Goal: Task Accomplishment & Management: Manage account settings

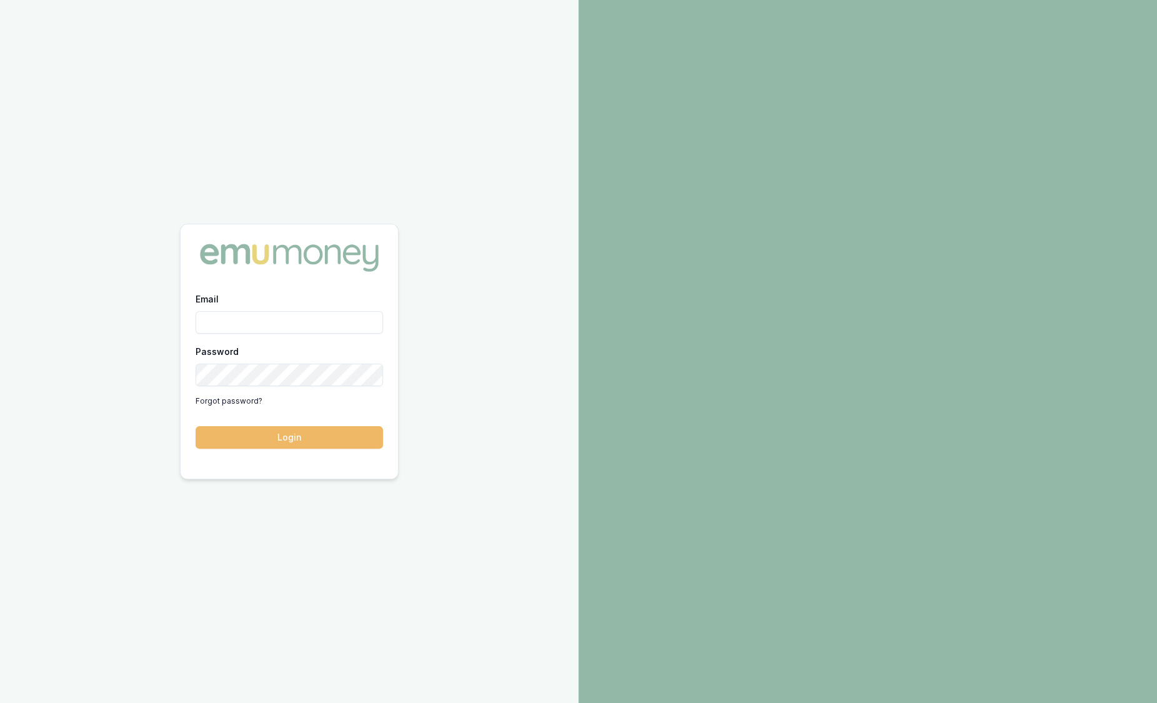
type input "sam.crouch@emumoney.com.au"
click at [273, 440] on button "Login" at bounding box center [289, 437] width 187 height 22
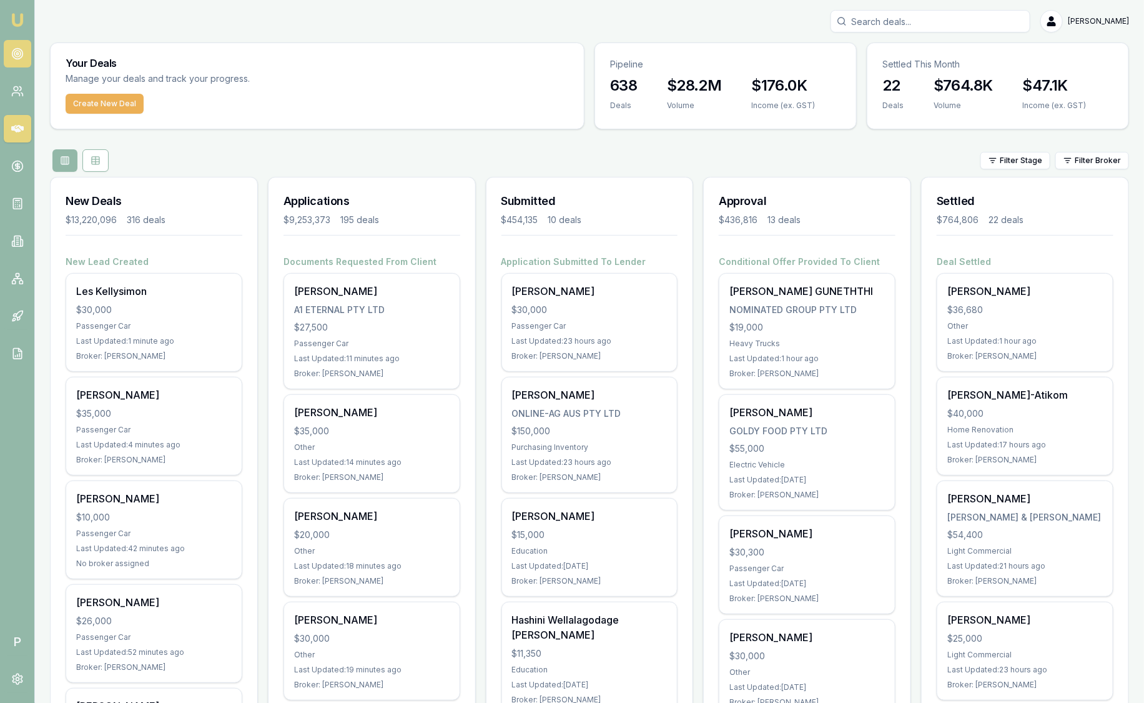
click at [21, 59] on icon at bounding box center [17, 53] width 12 height 12
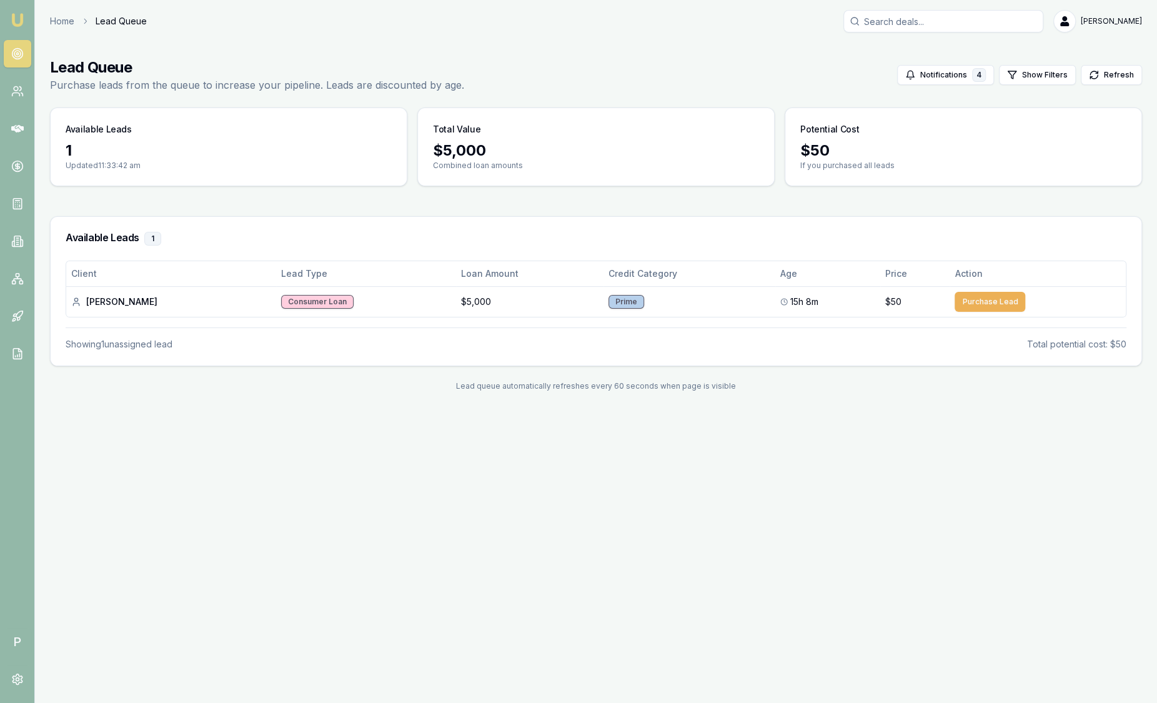
click at [19, 17] on img at bounding box center [17, 19] width 15 height 15
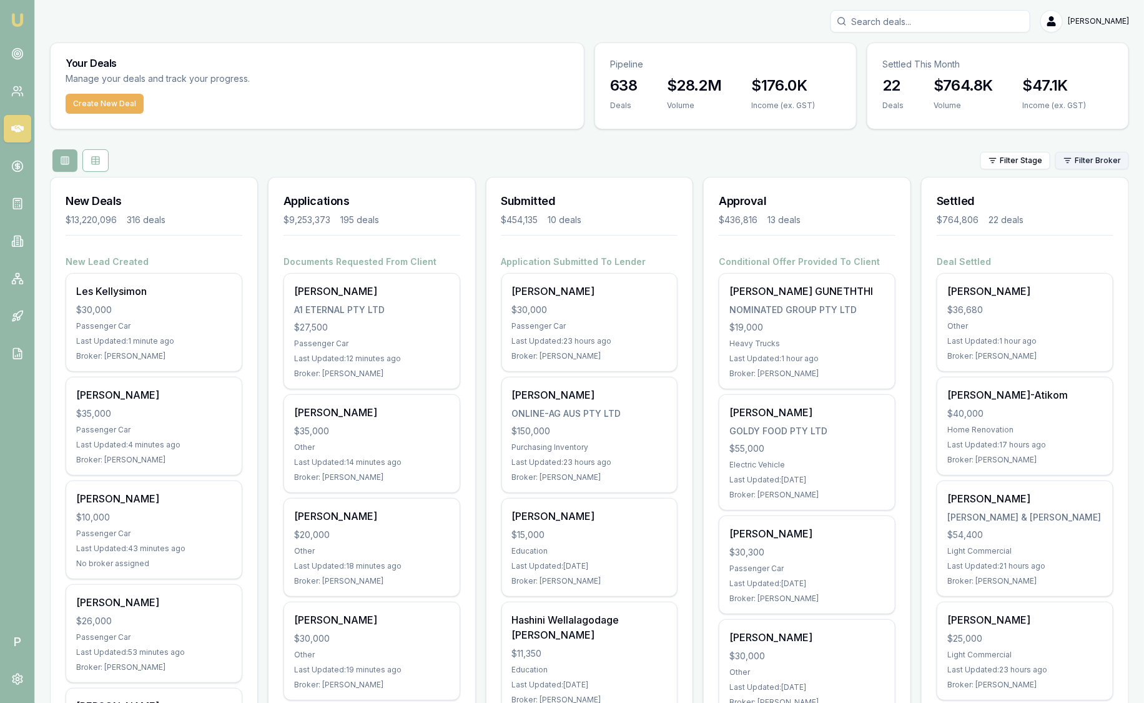
click at [1074, 166] on html "Emu Broker P [PERSON_NAME] Toggle Menu Your Deals Manage your deals and track y…" at bounding box center [572, 351] width 1144 height 703
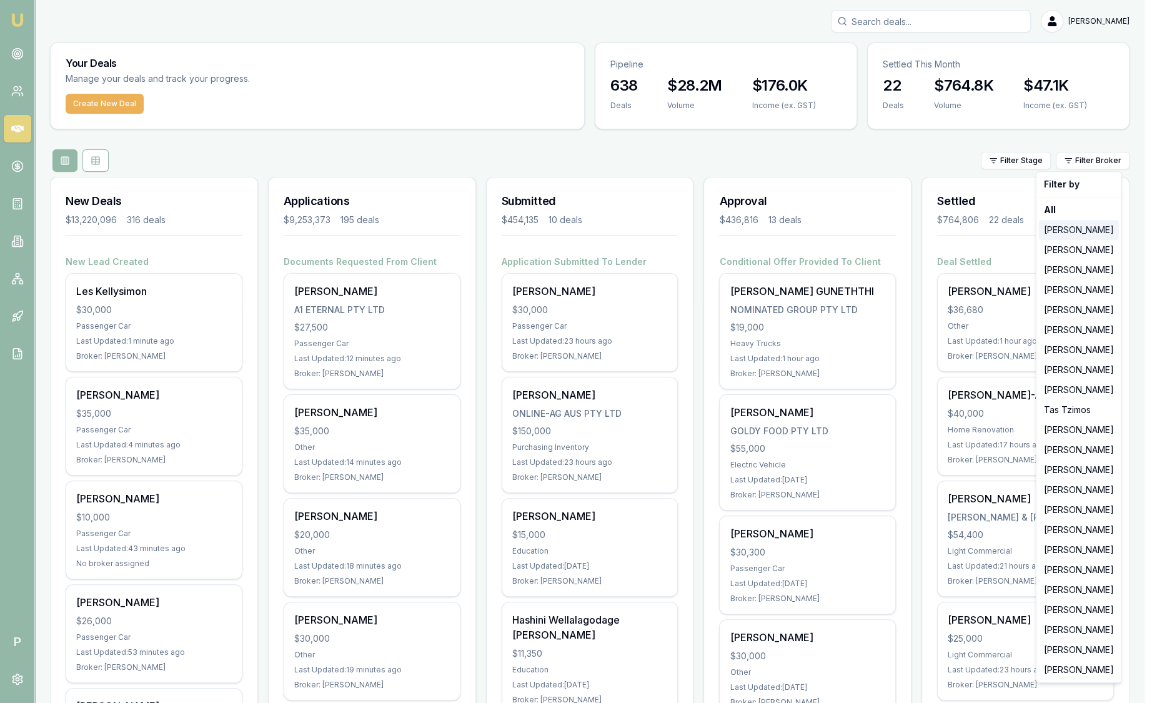
click at [1078, 231] on div "[PERSON_NAME]" at bounding box center [1079, 230] width 80 height 20
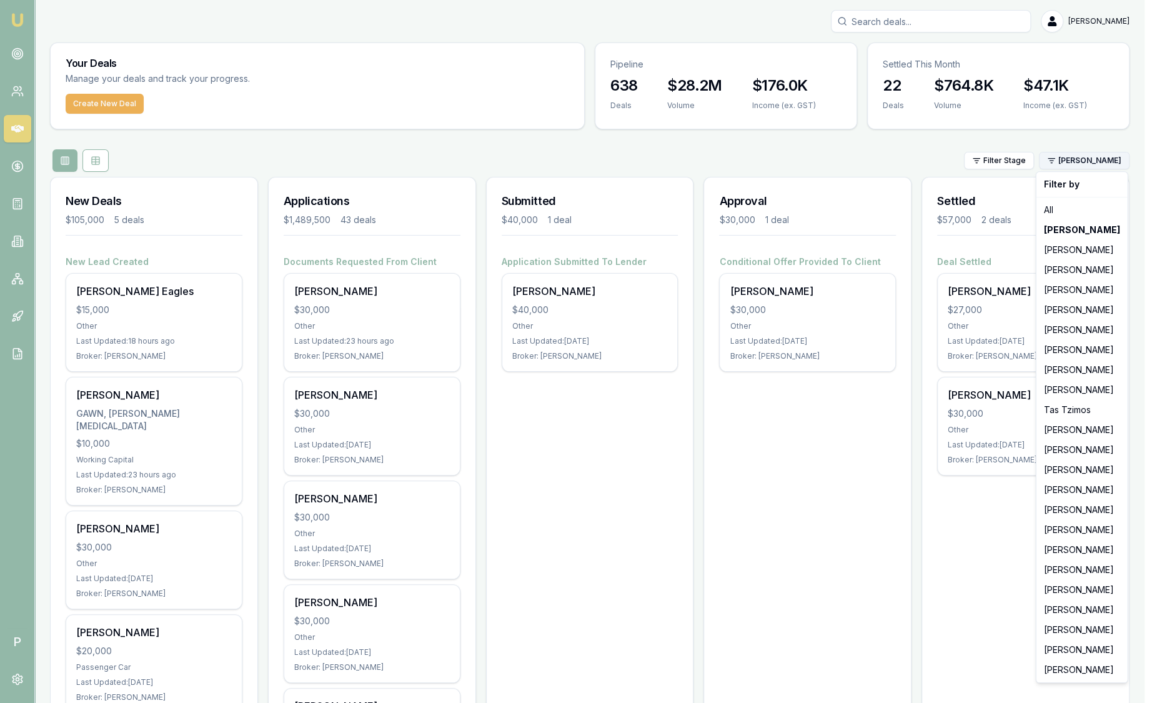
click at [1086, 154] on html "Emu Broker P Sam Crouch Toggle Menu Your Deals Manage your deals and track your…" at bounding box center [578, 351] width 1157 height 703
click at [1091, 244] on div "[PERSON_NAME]" at bounding box center [1082, 250] width 86 height 20
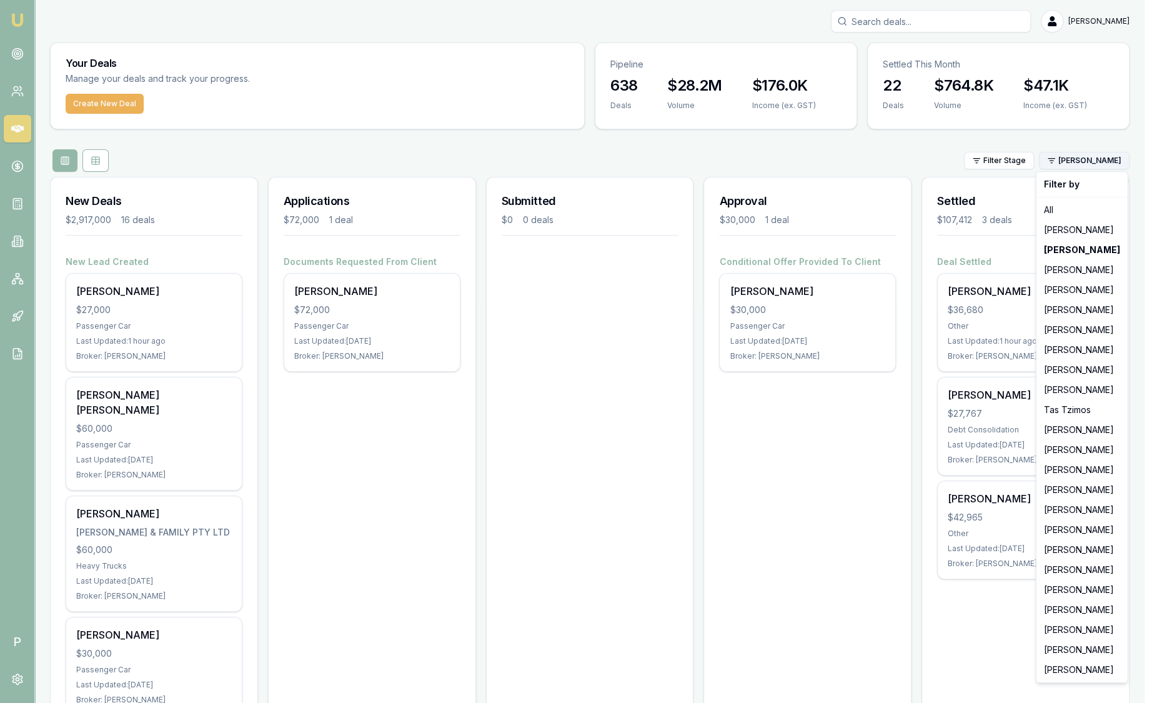
click at [1079, 167] on html "Emu Broker P Sam Crouch Toggle Menu Your Deals Manage your deals and track your…" at bounding box center [578, 351] width 1157 height 703
click at [1076, 290] on div "[PERSON_NAME]" at bounding box center [1082, 290] width 86 height 20
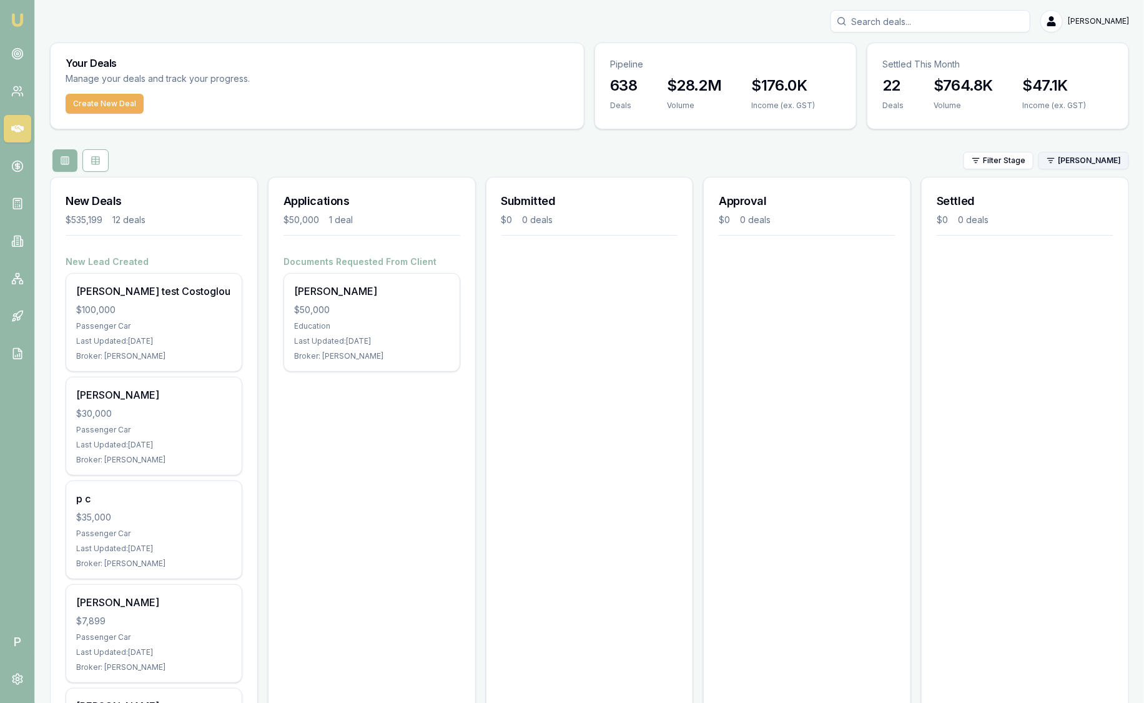
click at [1062, 161] on html "Emu Broker P Sam Crouch Toggle Menu Your Deals Manage your deals and track your…" at bounding box center [572, 351] width 1144 height 703
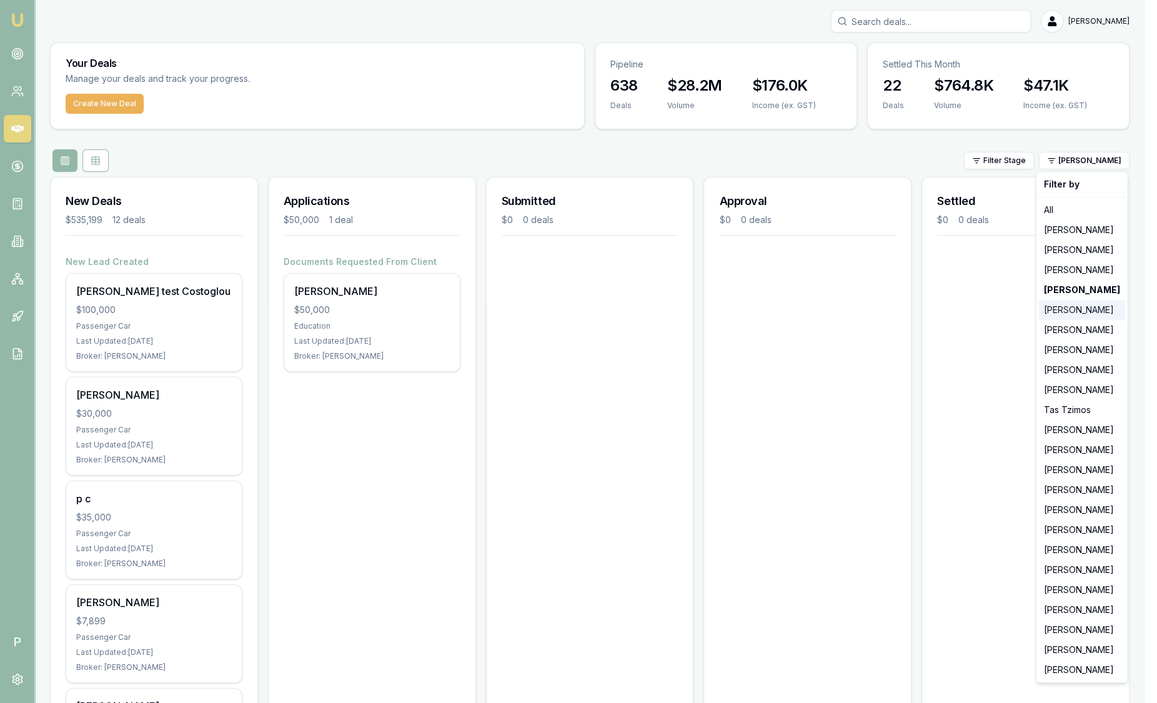
click at [1079, 305] on div "[PERSON_NAME]" at bounding box center [1082, 310] width 86 height 20
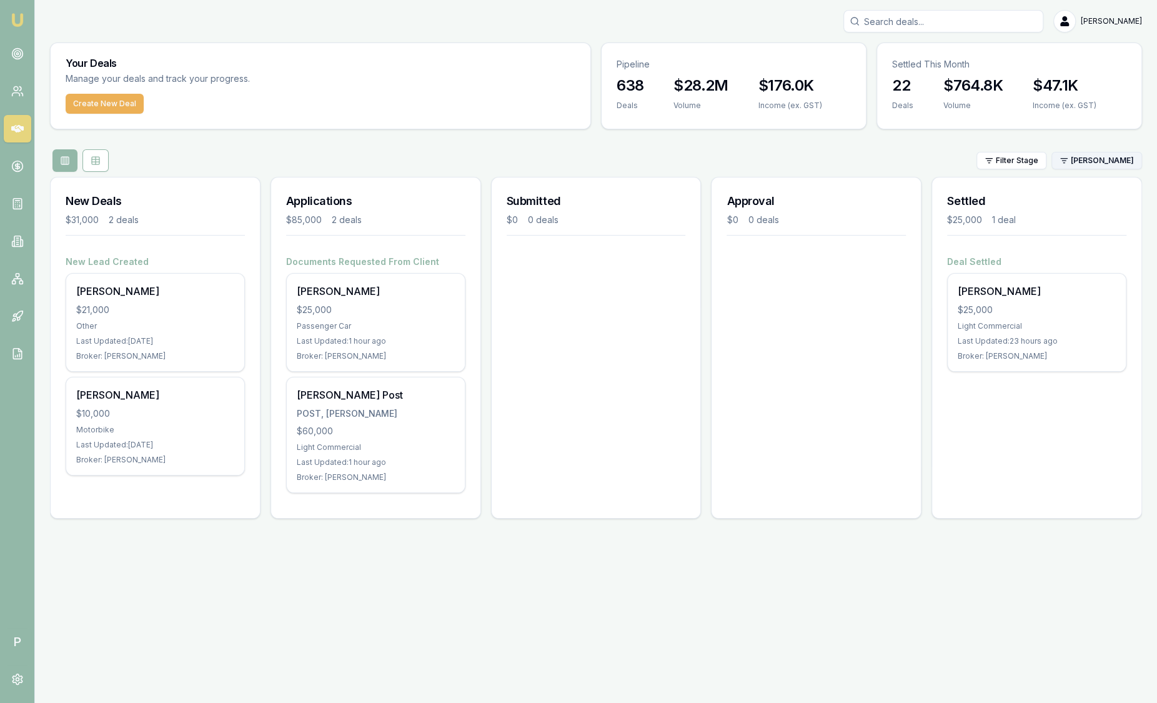
click at [1091, 165] on html "Emu Broker P Sam Crouch Toggle Menu Your Deals Manage your deals and track your…" at bounding box center [578, 351] width 1157 height 703
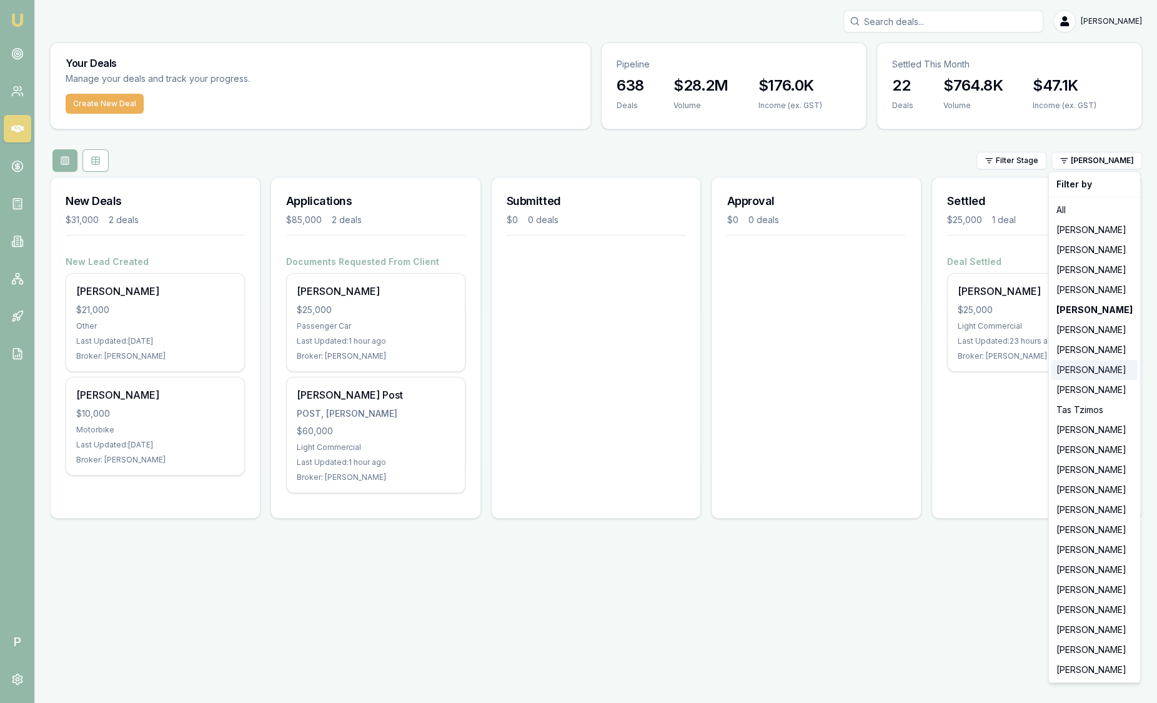
click at [1092, 365] on div "[PERSON_NAME]" at bounding box center [1094, 370] width 86 height 20
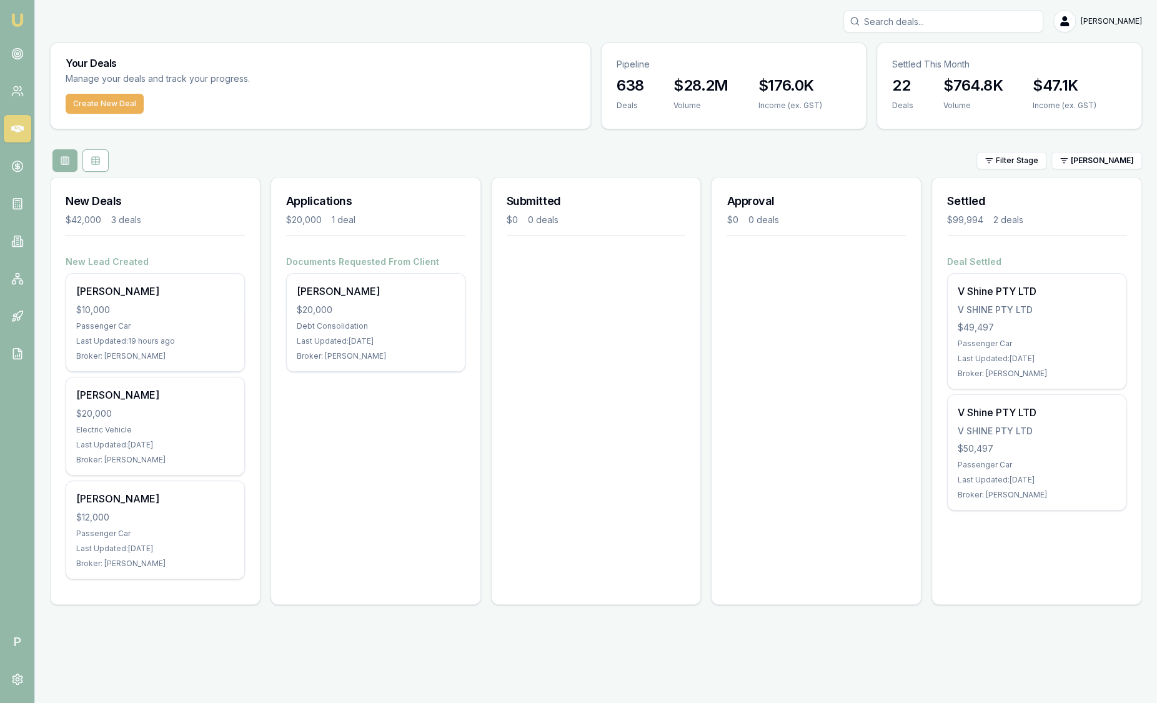
click at [609, 142] on div "Your Deals Manage your deals and track your progress. Create New Deal Pipeline …" at bounding box center [596, 328] width 1092 height 572
click at [1110, 152] on html "Emu Broker P Sam Crouch Toggle Menu Your Deals Manage your deals and track your…" at bounding box center [578, 351] width 1157 height 703
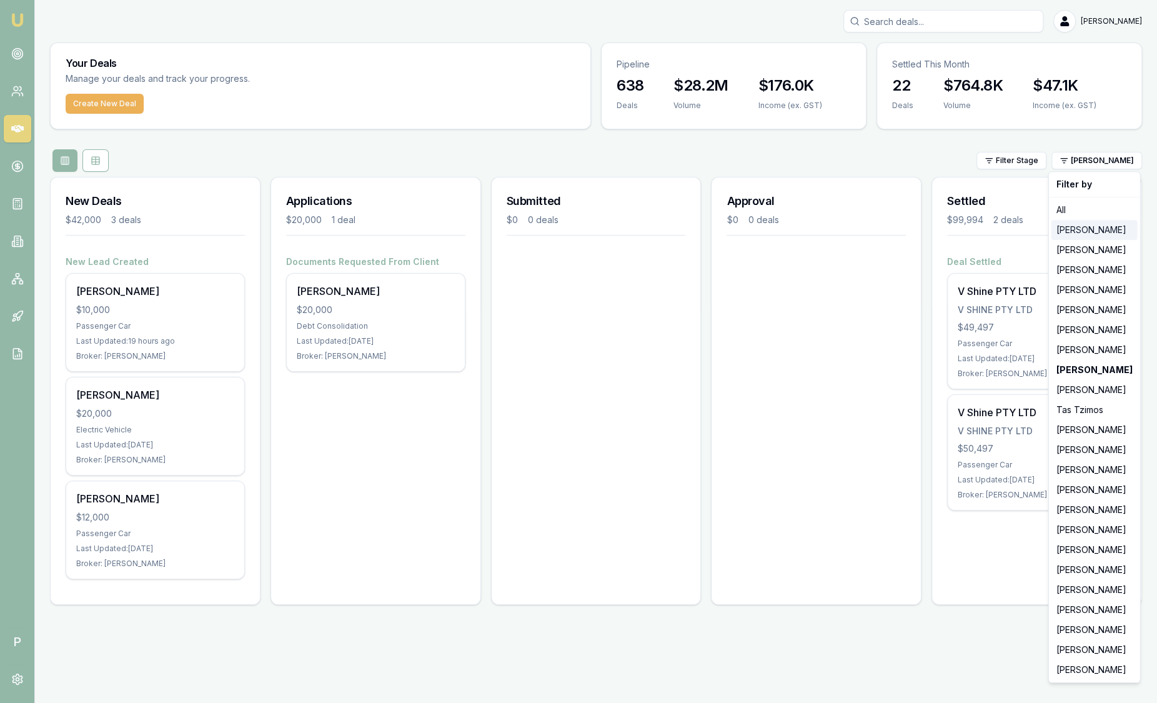
click at [1108, 229] on div "[PERSON_NAME]" at bounding box center [1094, 230] width 86 height 20
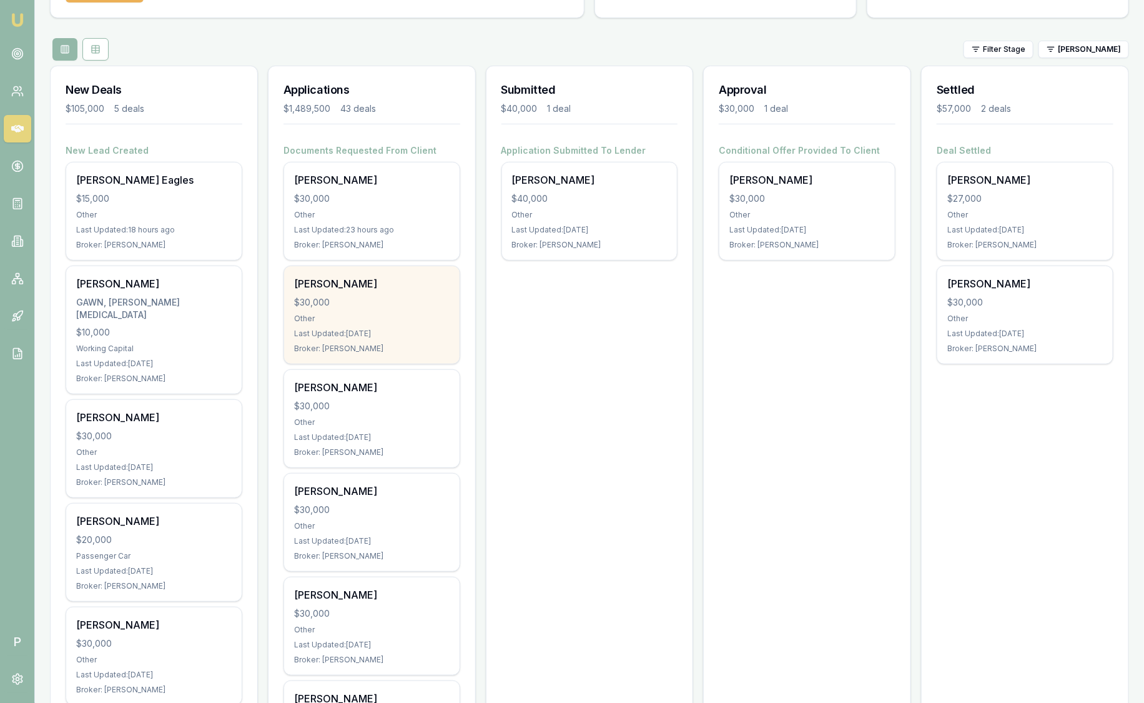
scroll to position [77, 0]
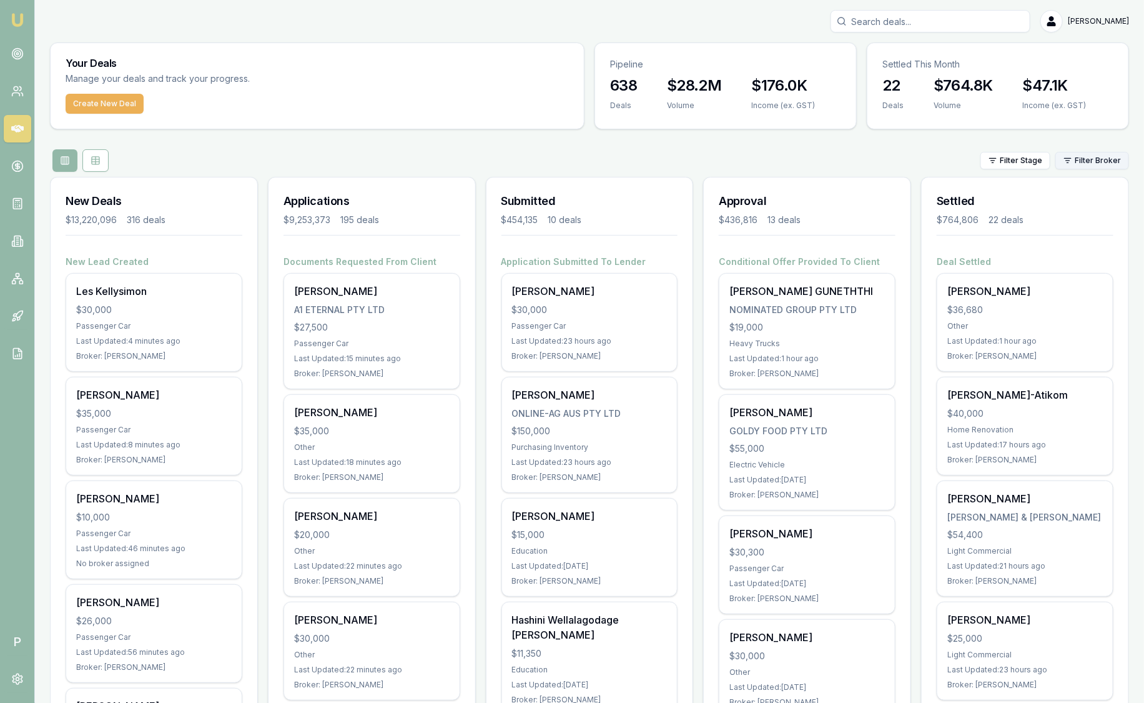
click at [1084, 162] on html "Emu Broker P Sam Crouch Toggle Menu Your Deals Manage your deals and track your…" at bounding box center [572, 351] width 1144 height 703
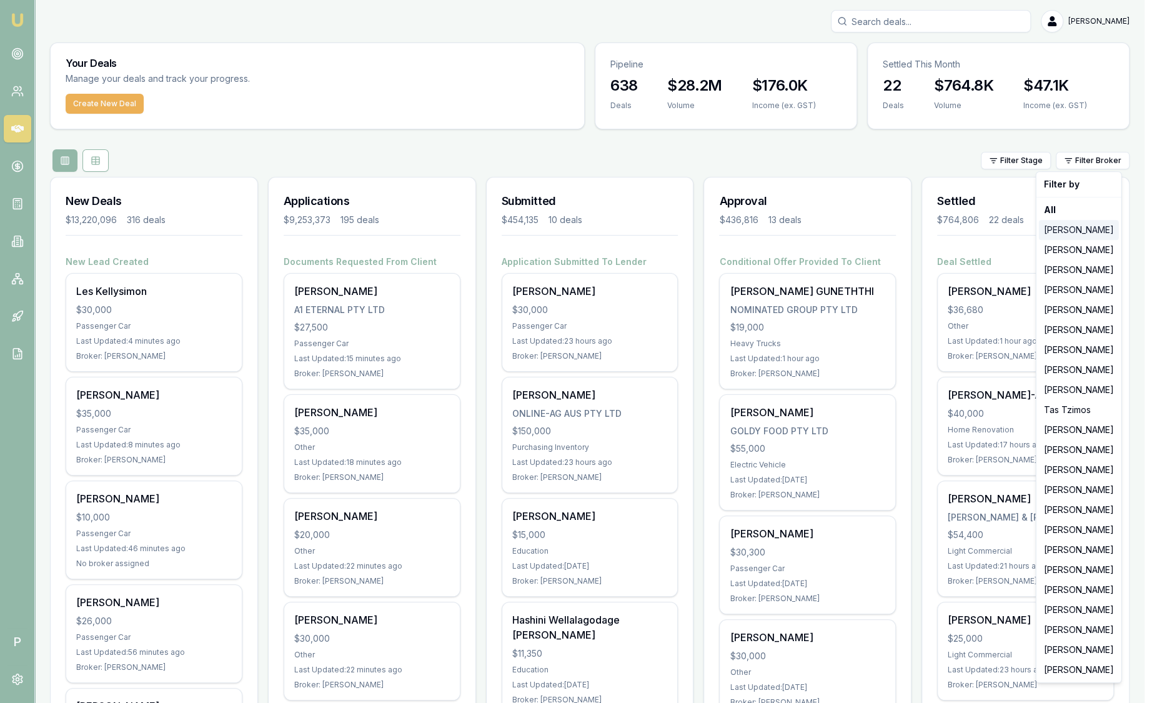
click at [1091, 227] on div "Jackson Fanfulla" at bounding box center [1079, 230] width 80 height 20
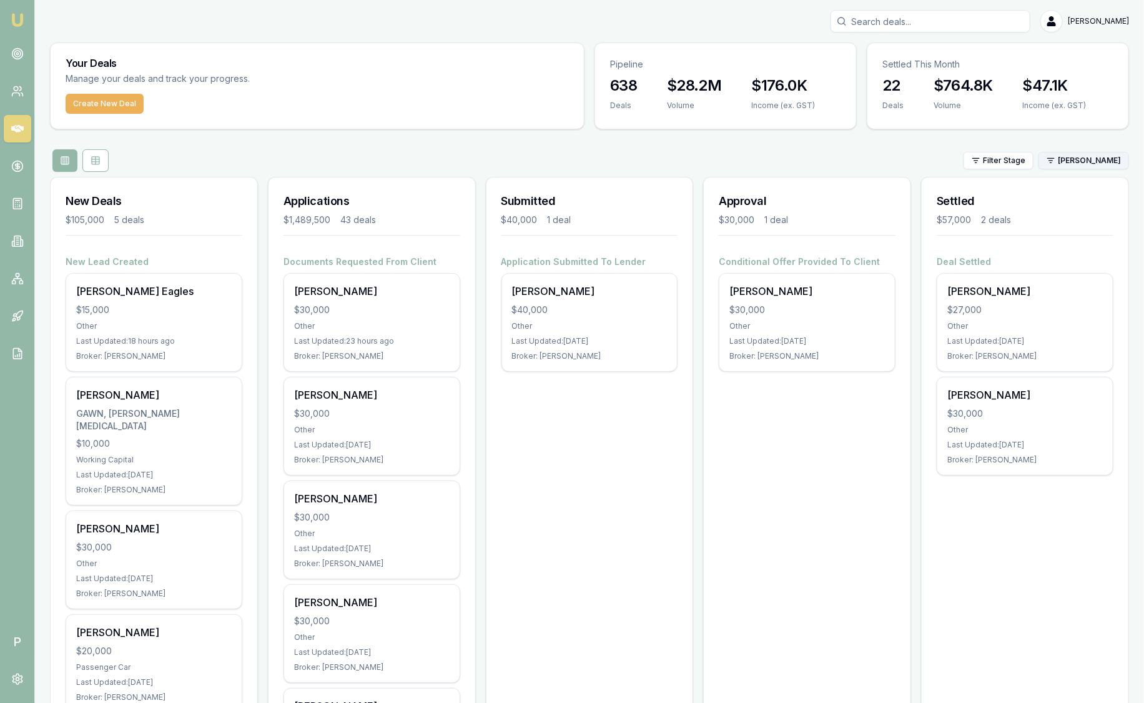
click at [1089, 160] on html "Emu Broker P Sam Crouch Toggle Menu Your Deals Manage your deals and track your…" at bounding box center [572, 351] width 1144 height 703
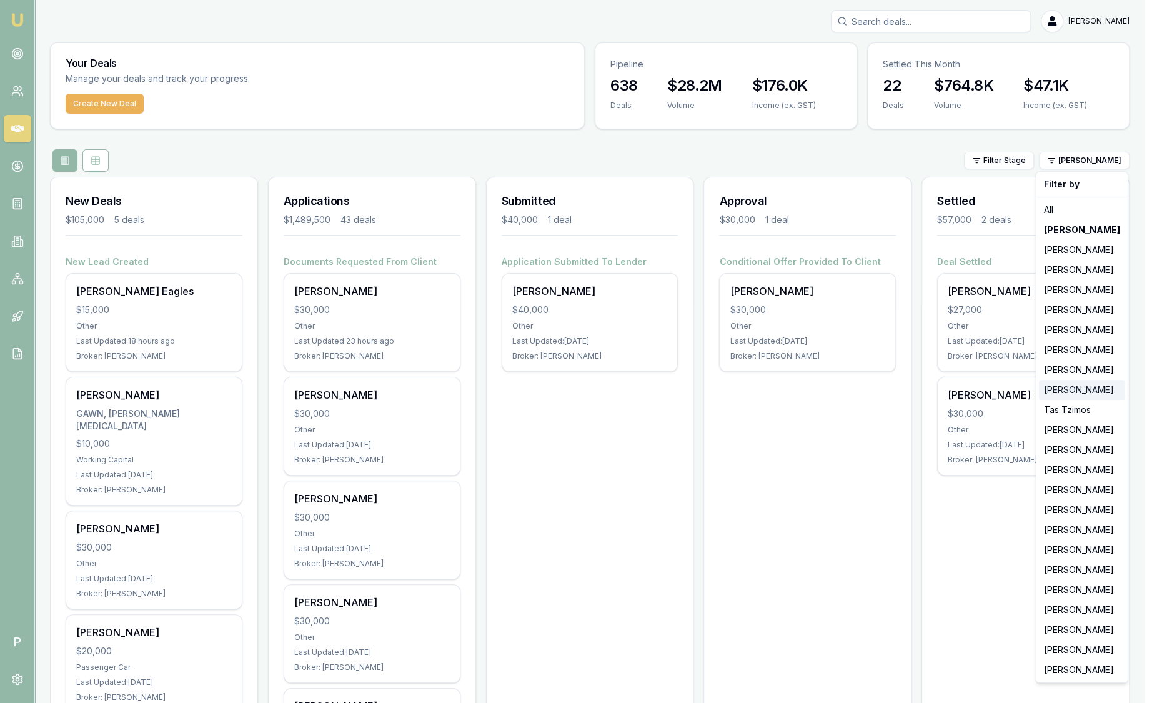
click at [1087, 380] on div "[PERSON_NAME]" at bounding box center [1082, 390] width 86 height 20
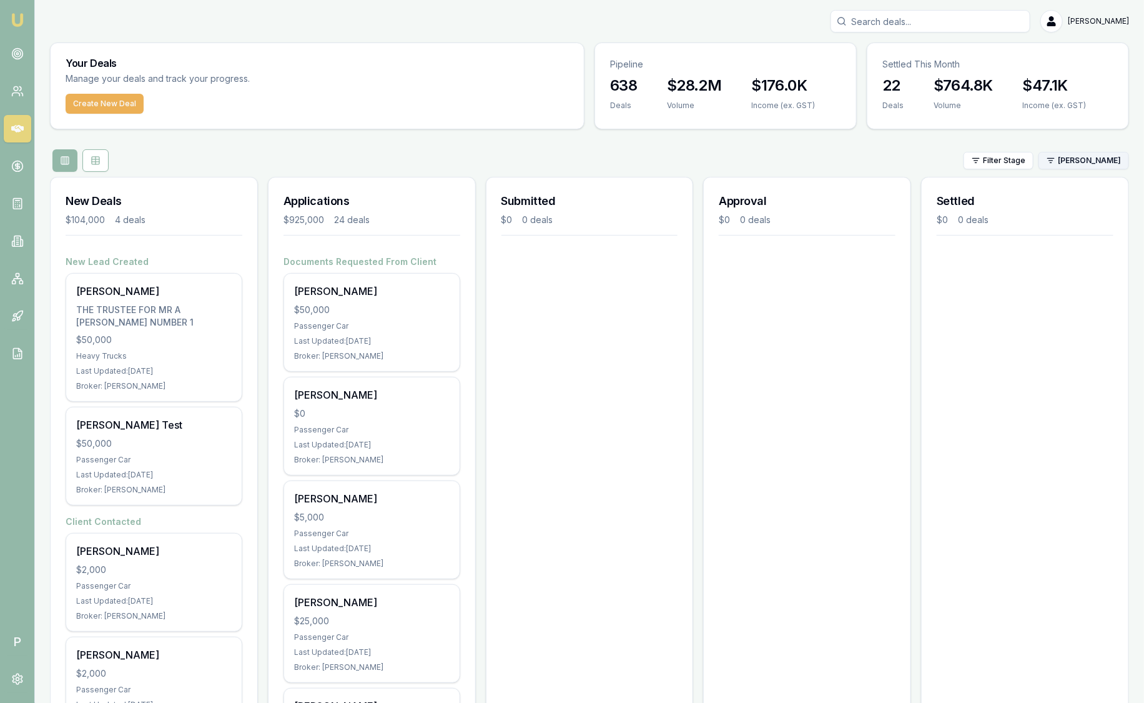
click at [1088, 156] on html "Emu Broker P Sam Crouch Toggle Menu Your Deals Manage your deals and track your…" at bounding box center [572, 351] width 1144 height 703
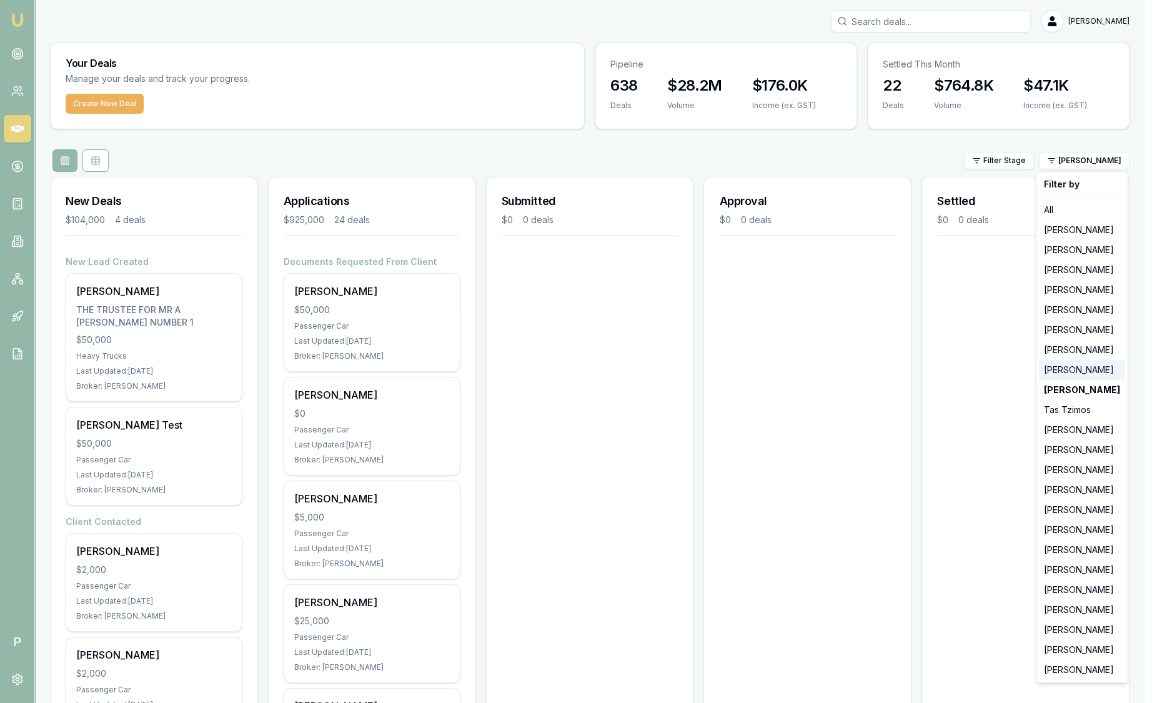
click at [1092, 366] on div "[PERSON_NAME]" at bounding box center [1082, 370] width 86 height 20
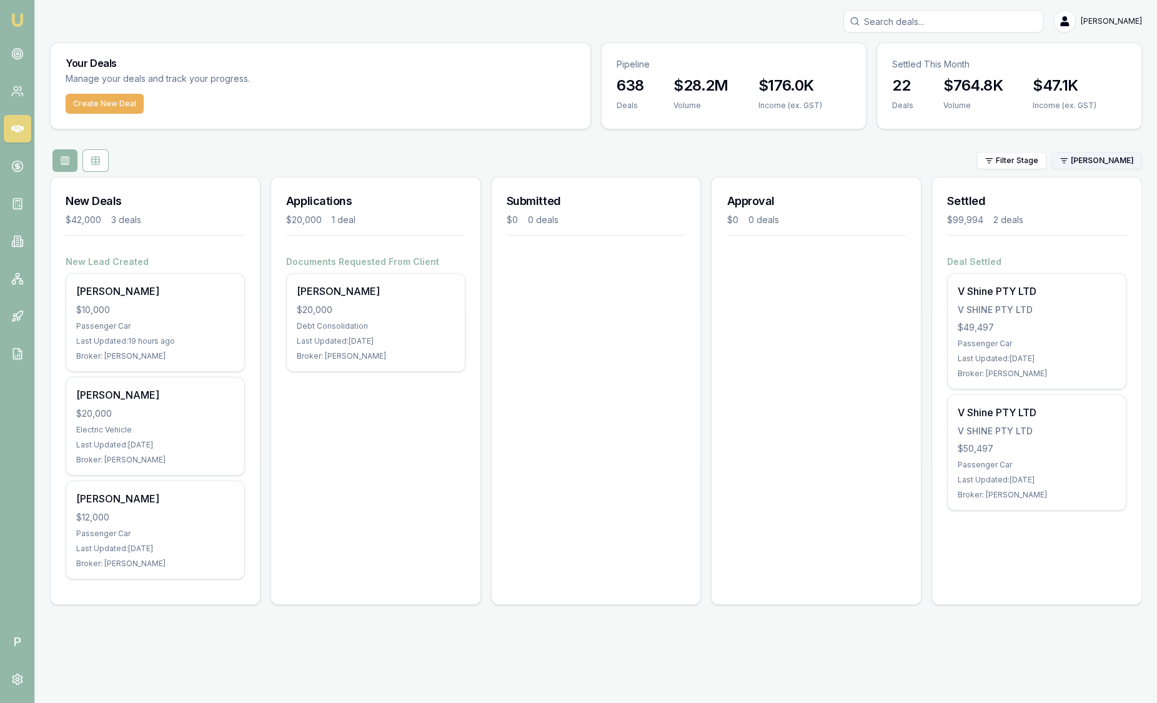
click at [1096, 159] on html "Emu Broker P Sam Crouch Toggle Menu Your Deals Manage your deals and track your…" at bounding box center [578, 351] width 1157 height 703
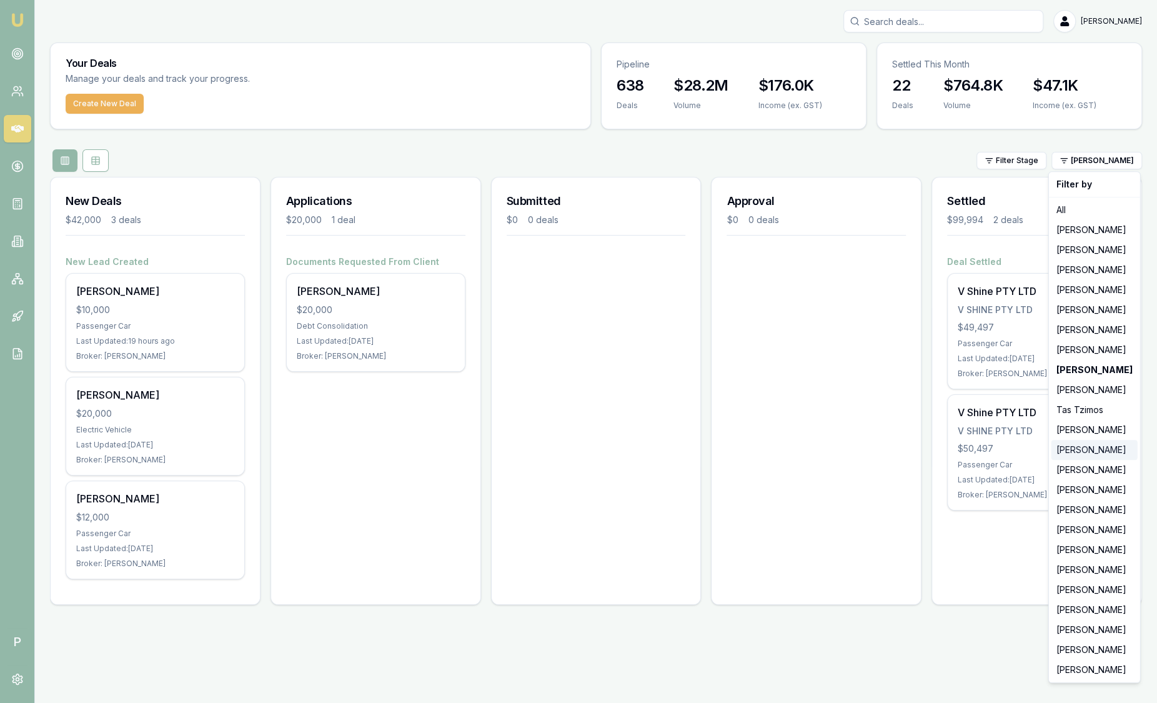
click at [1103, 452] on div "[PERSON_NAME]" at bounding box center [1094, 450] width 86 height 20
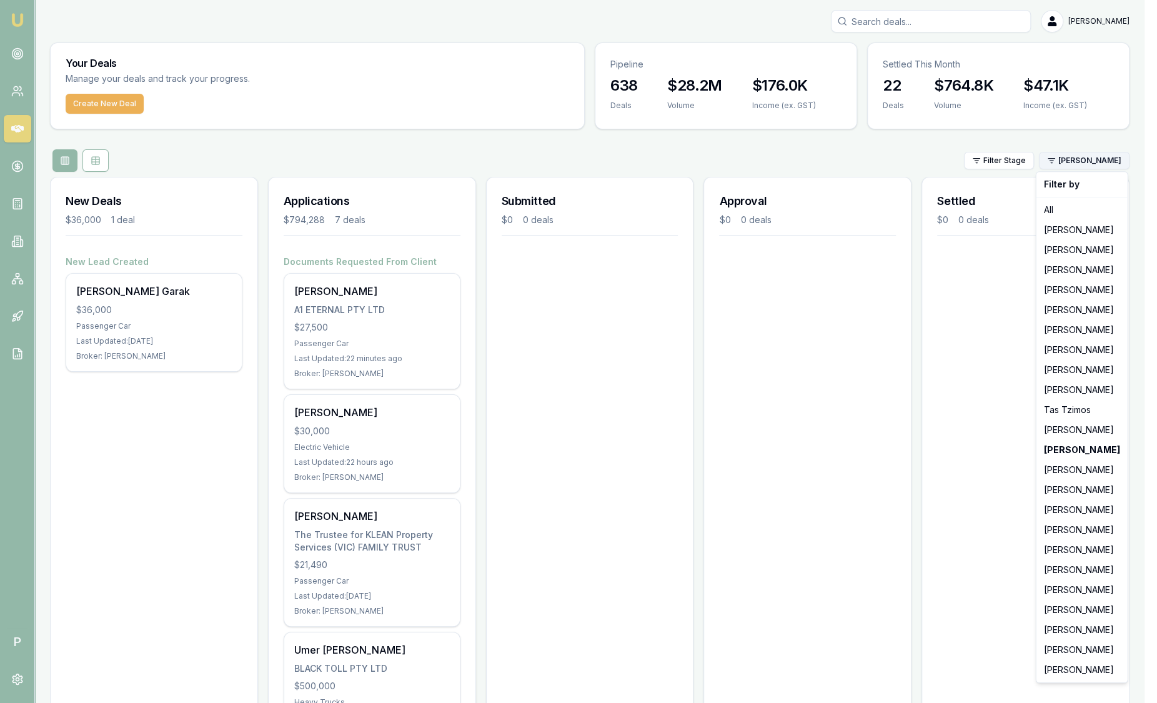
click at [1094, 163] on html "Emu Broker P Sam Crouch Toggle Menu Your Deals Manage your deals and track your…" at bounding box center [578, 351] width 1157 height 703
click at [1084, 530] on div "[PERSON_NAME]" at bounding box center [1082, 530] width 86 height 20
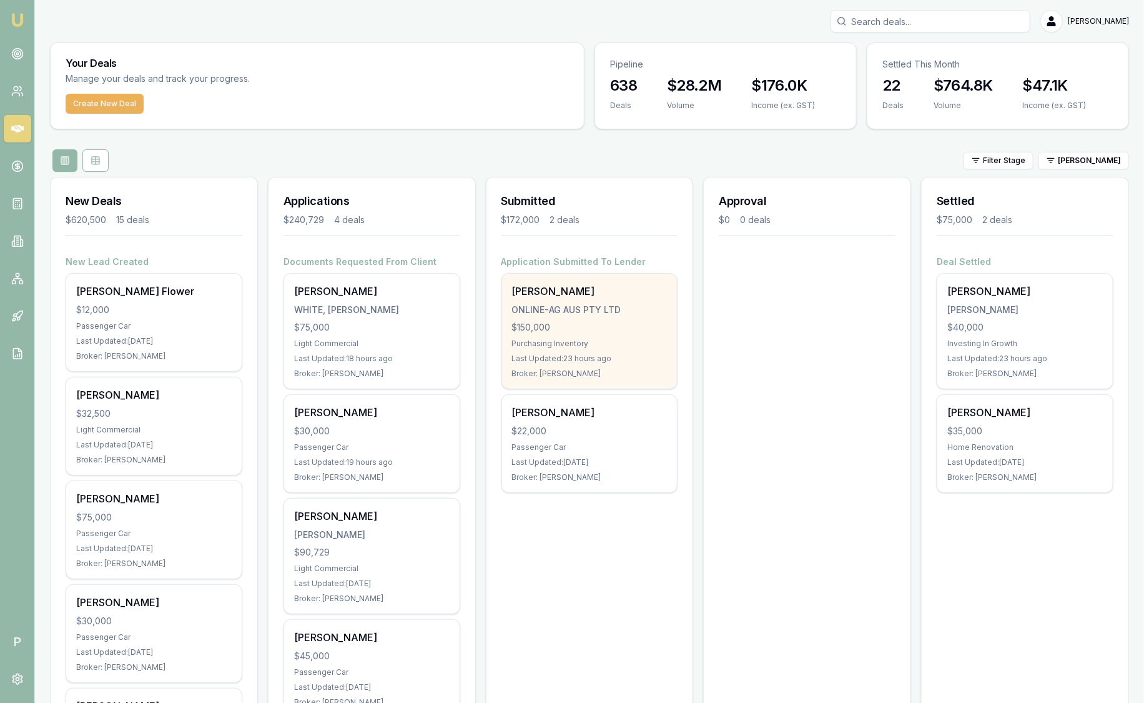
click at [631, 369] on div "Broker: [PERSON_NAME]" at bounding box center [590, 374] width 156 height 10
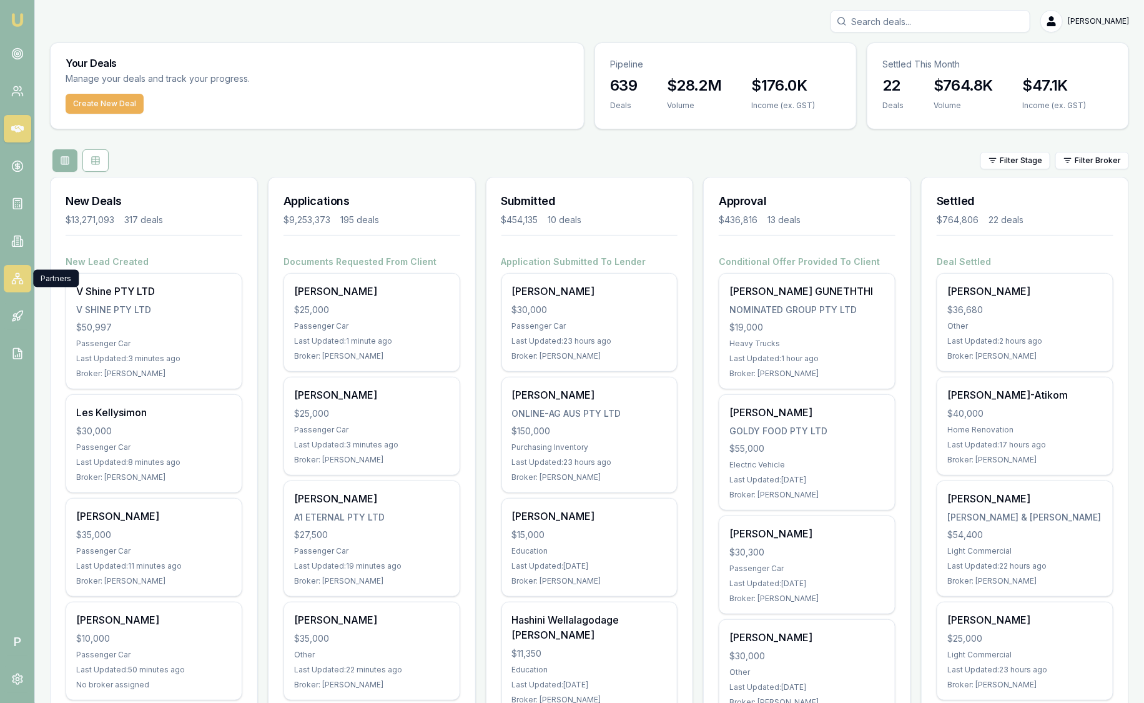
click at [17, 274] on rect at bounding box center [17, 275] width 3 height 3
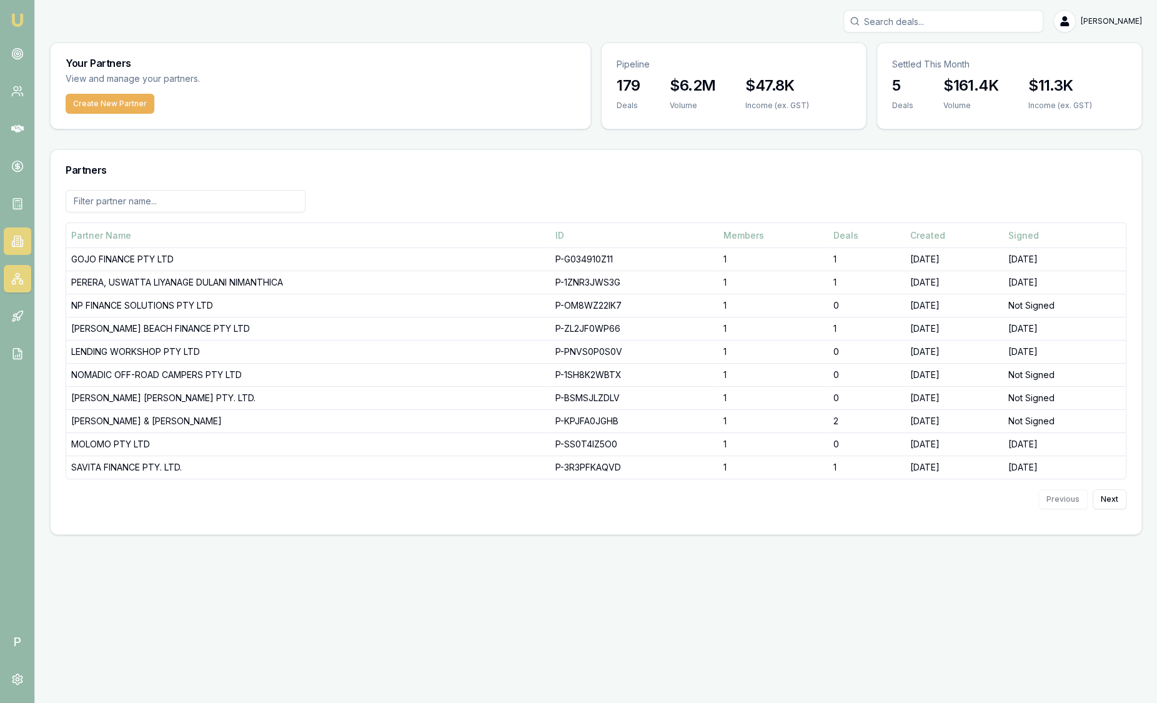
click at [23, 245] on icon at bounding box center [17, 241] width 12 height 12
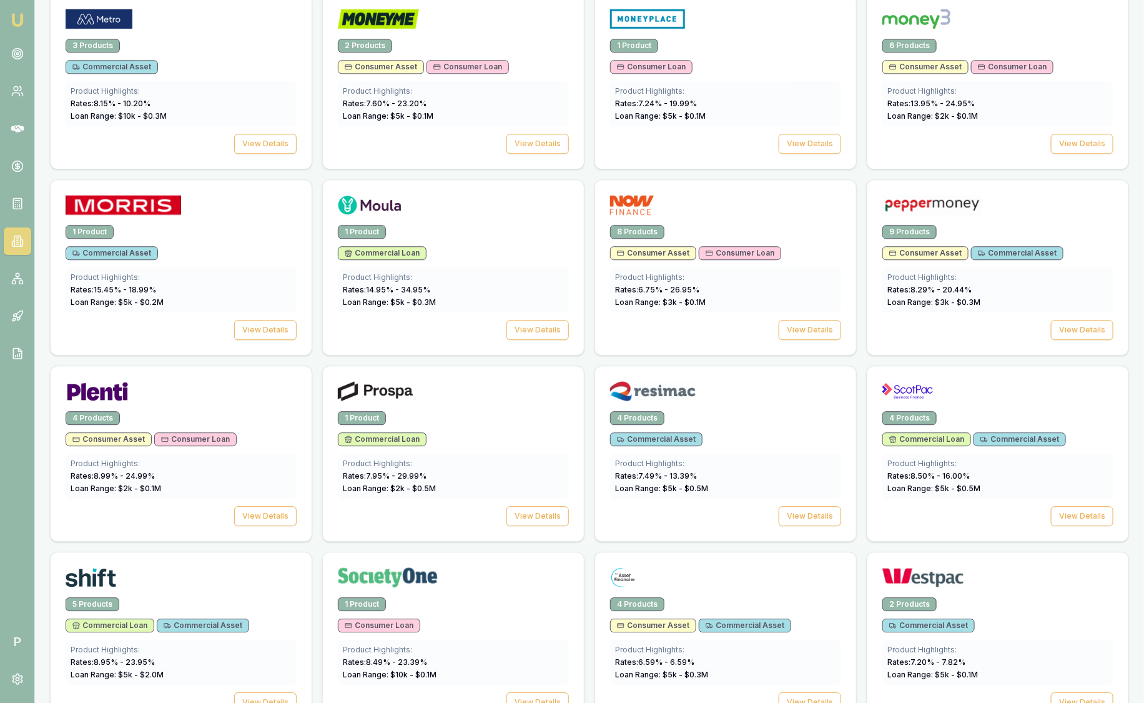
scroll to position [1390, 0]
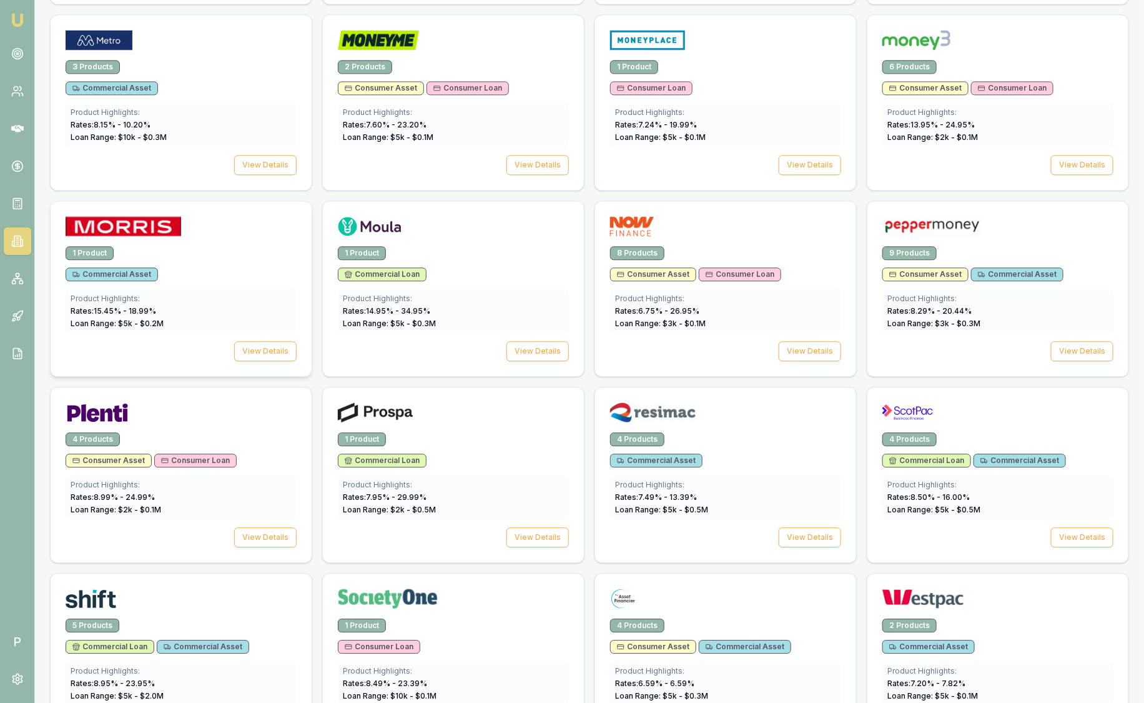
click at [240, 269] on div "Commercial Asset" at bounding box center [181, 274] width 231 height 14
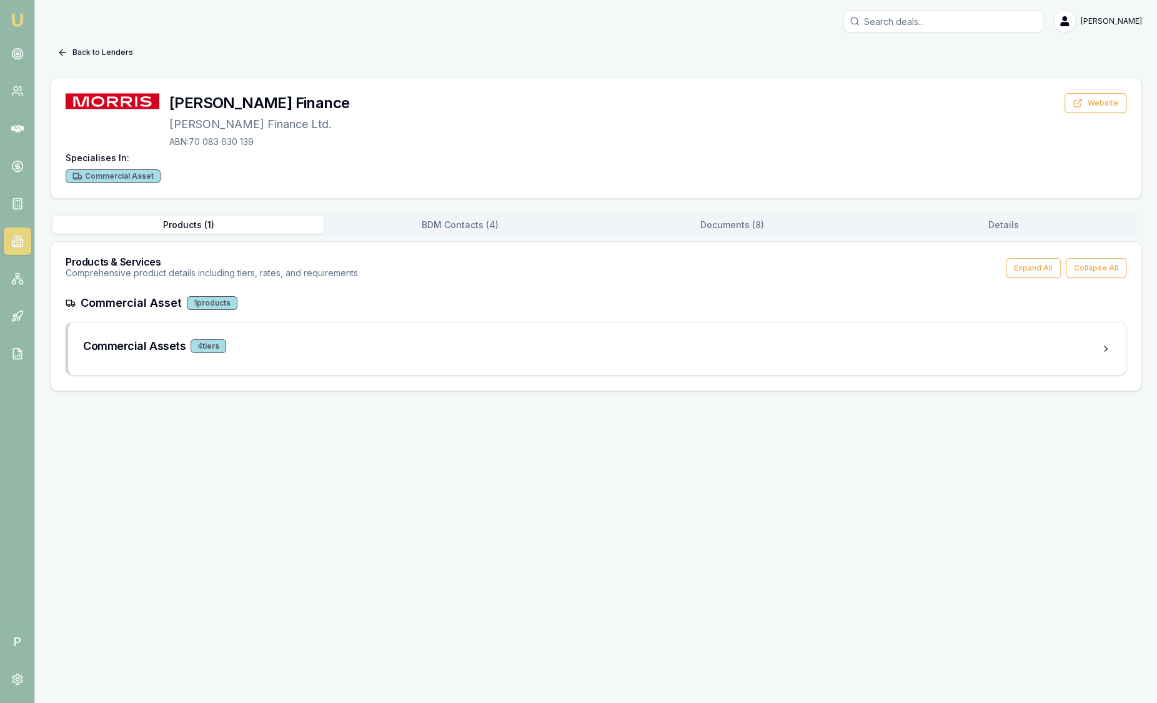
click at [82, 55] on button "Back to Lenders" at bounding box center [95, 52] width 91 height 20
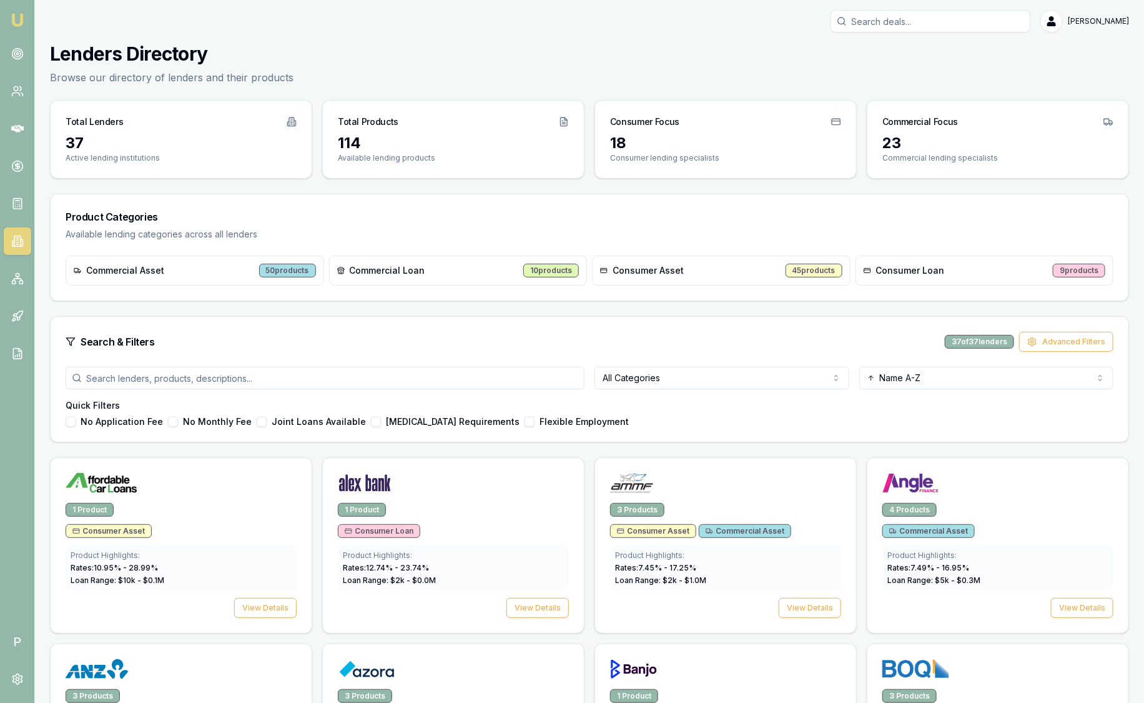
click at [7, 30] on nav "Emu Broker" at bounding box center [17, 188] width 34 height 377
click at [21, 16] on img at bounding box center [17, 19] width 15 height 15
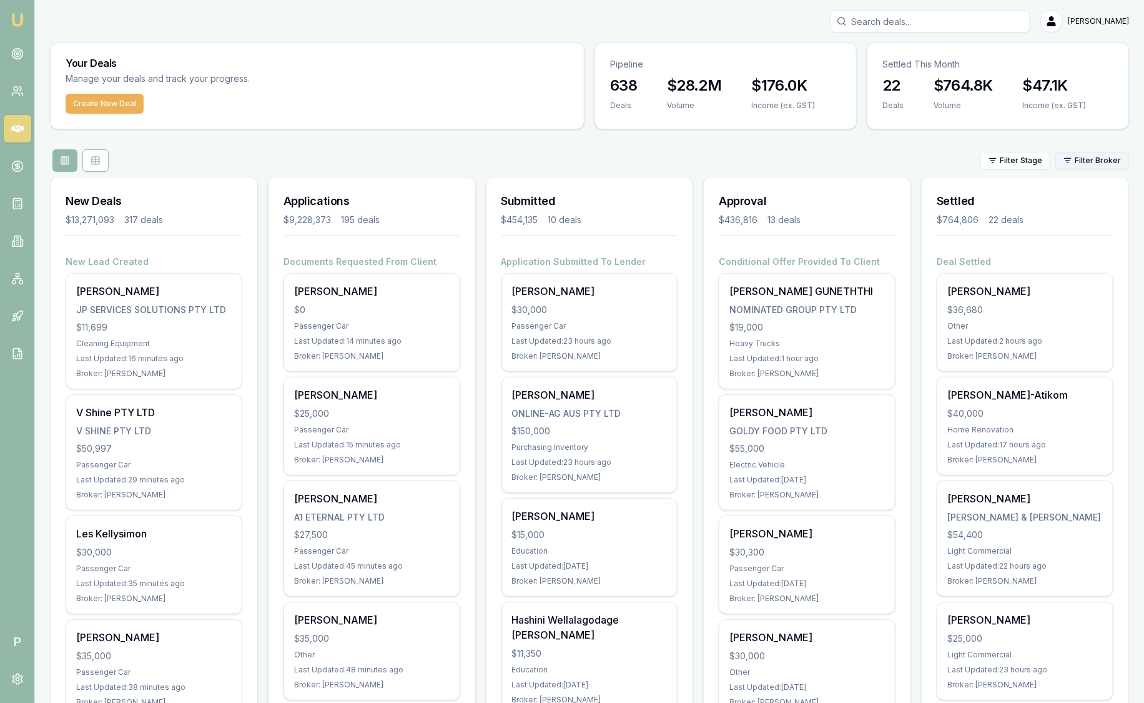
click at [1093, 159] on html "Emu Broker P Sam Crouch Toggle Menu Your Deals Manage your deals and track your…" at bounding box center [572, 351] width 1144 height 703
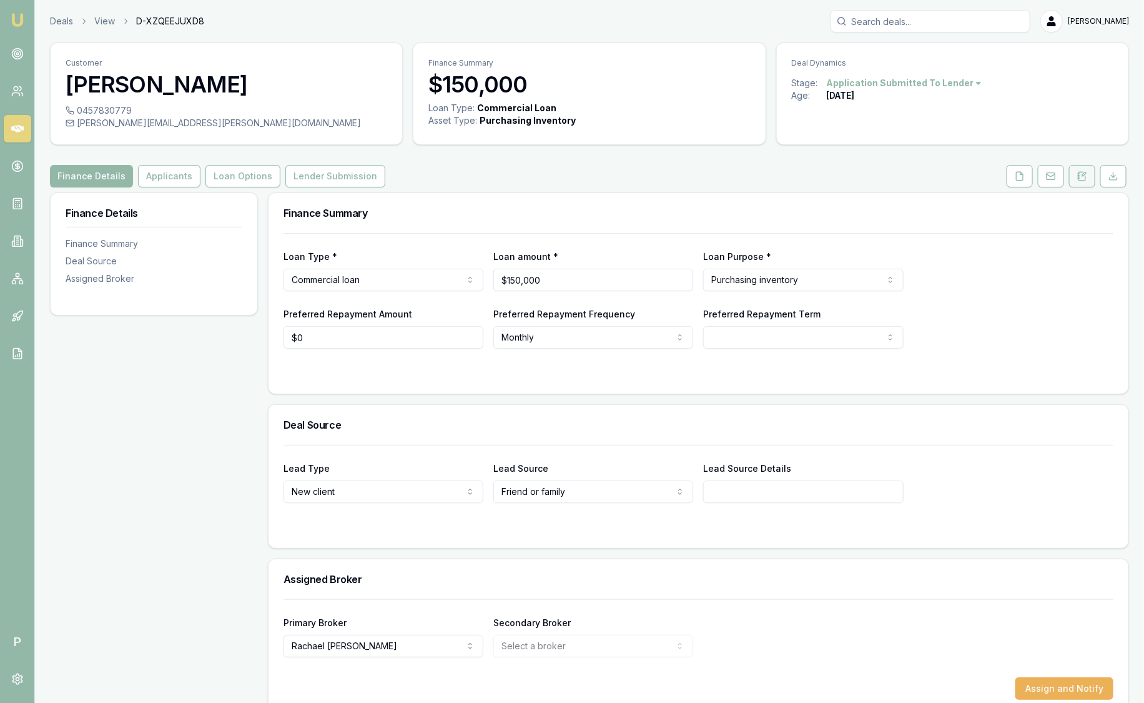
click at [1079, 177] on icon at bounding box center [1079, 177] width 2 height 0
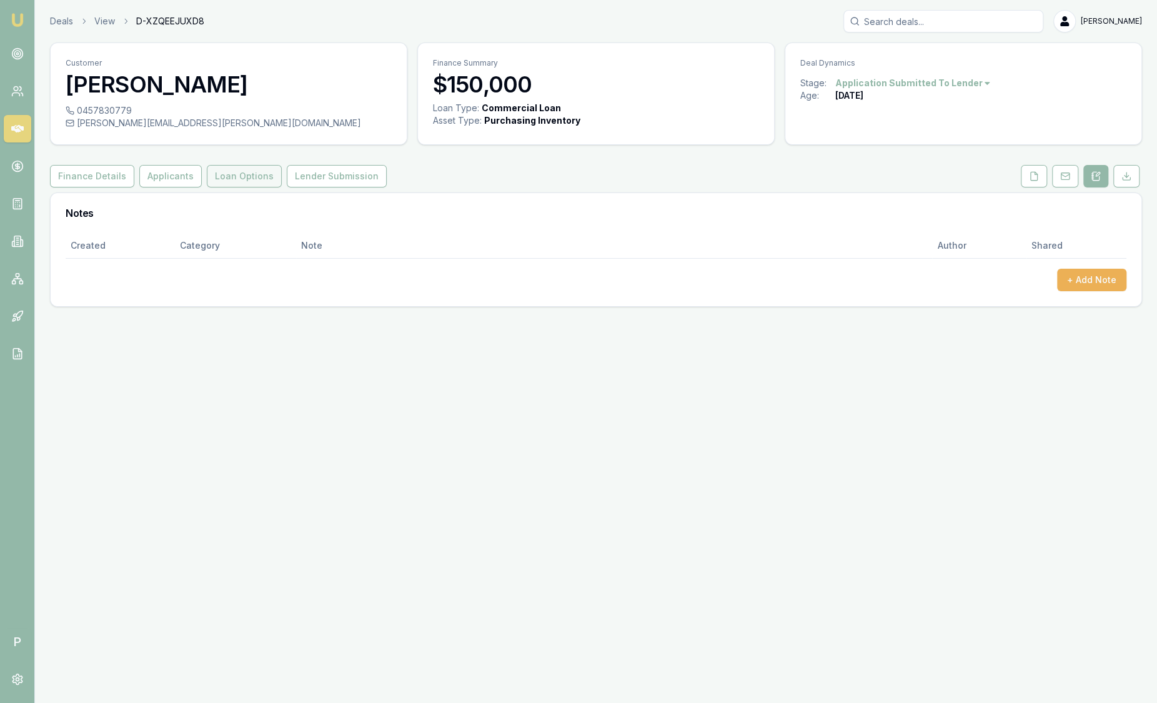
click at [256, 173] on button "Loan Options" at bounding box center [244, 176] width 75 height 22
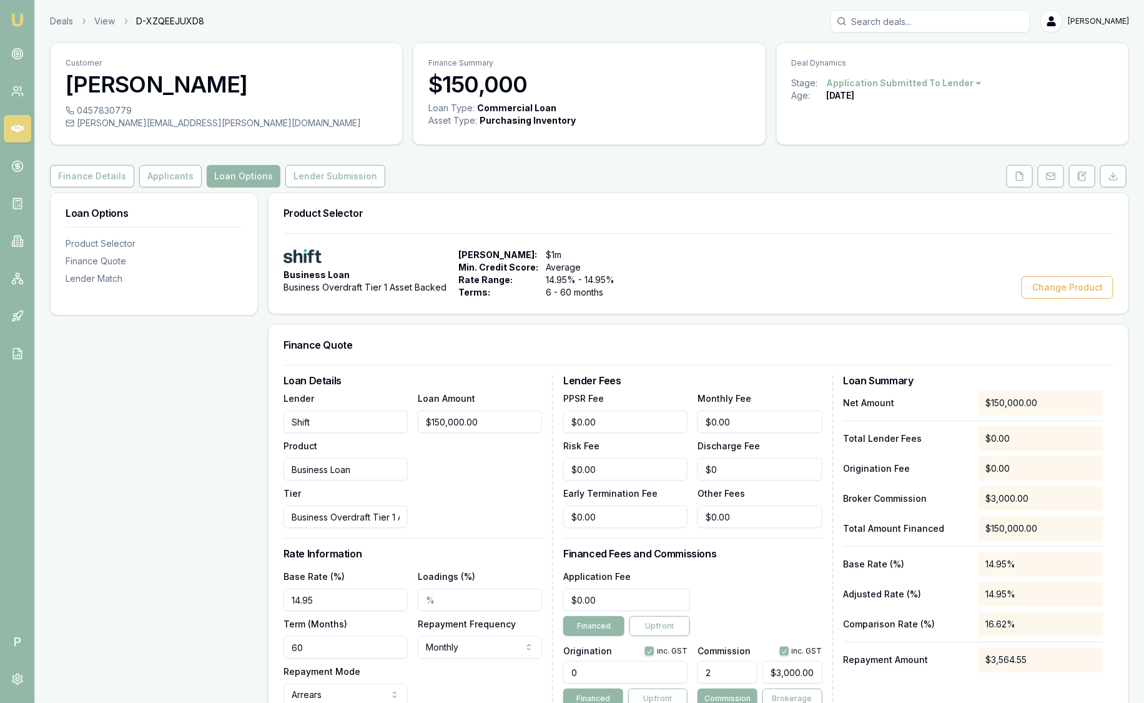
click at [24, 19] on img at bounding box center [17, 19] width 15 height 15
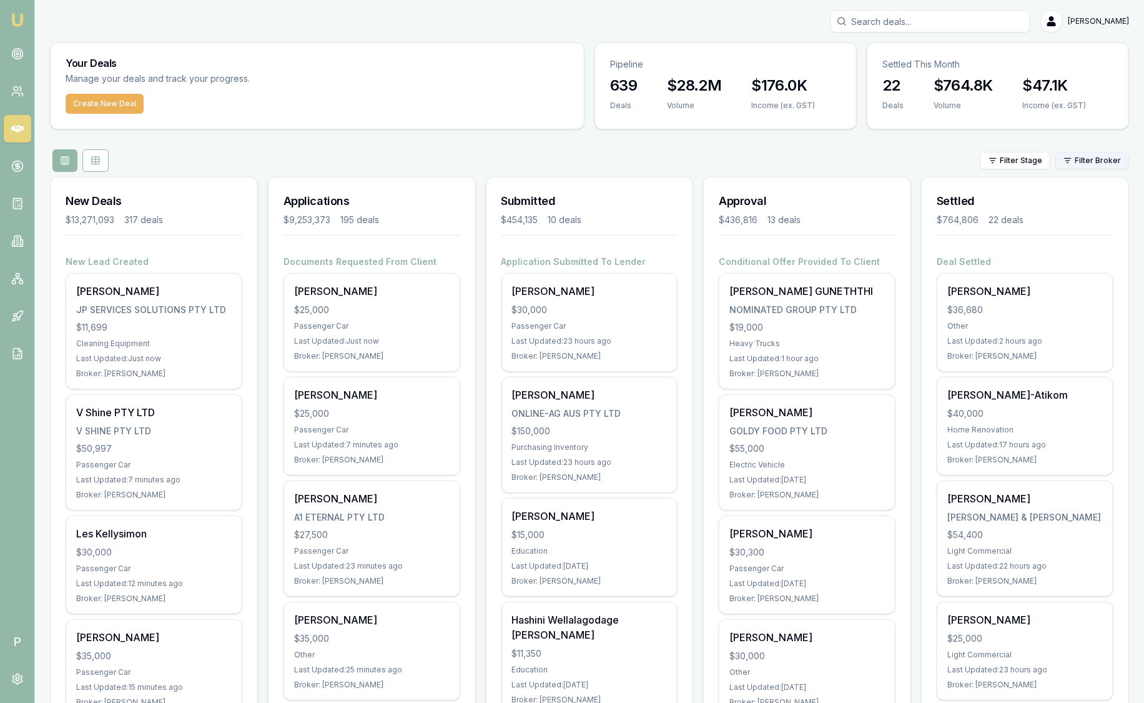
click at [1096, 164] on html "Emu Broker P [PERSON_NAME] Toggle Menu Your Deals Manage your deals and track y…" at bounding box center [572, 351] width 1144 height 703
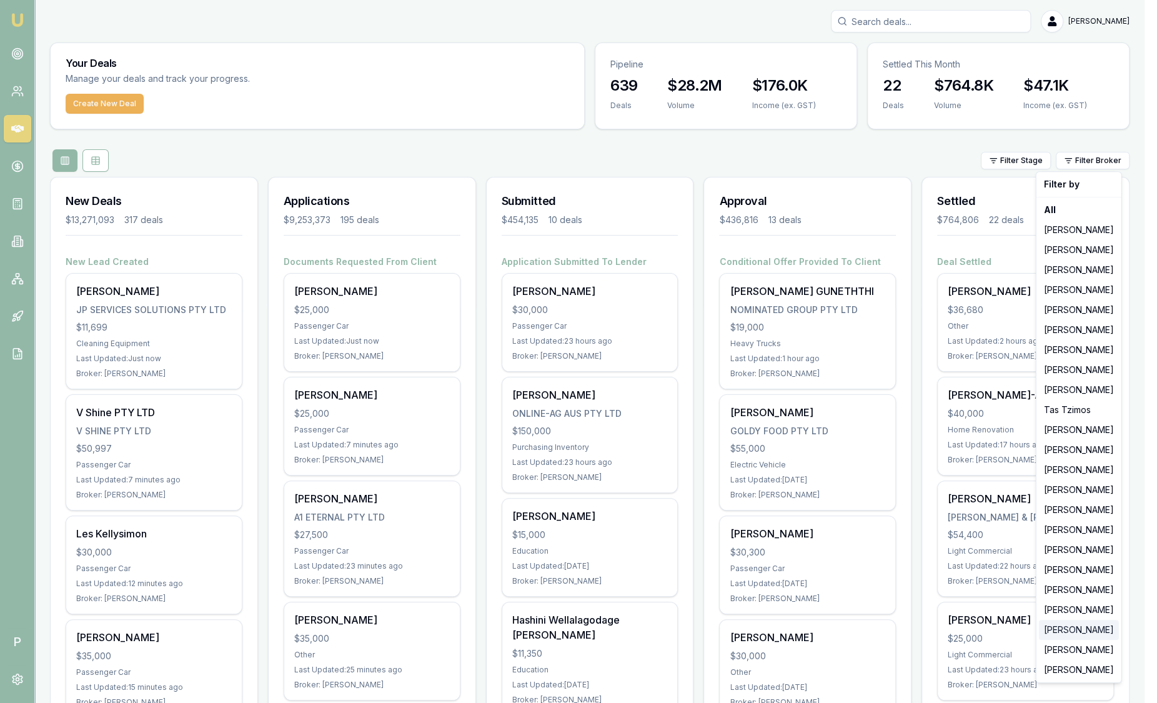
click at [1095, 630] on div "[PERSON_NAME]" at bounding box center [1079, 630] width 80 height 20
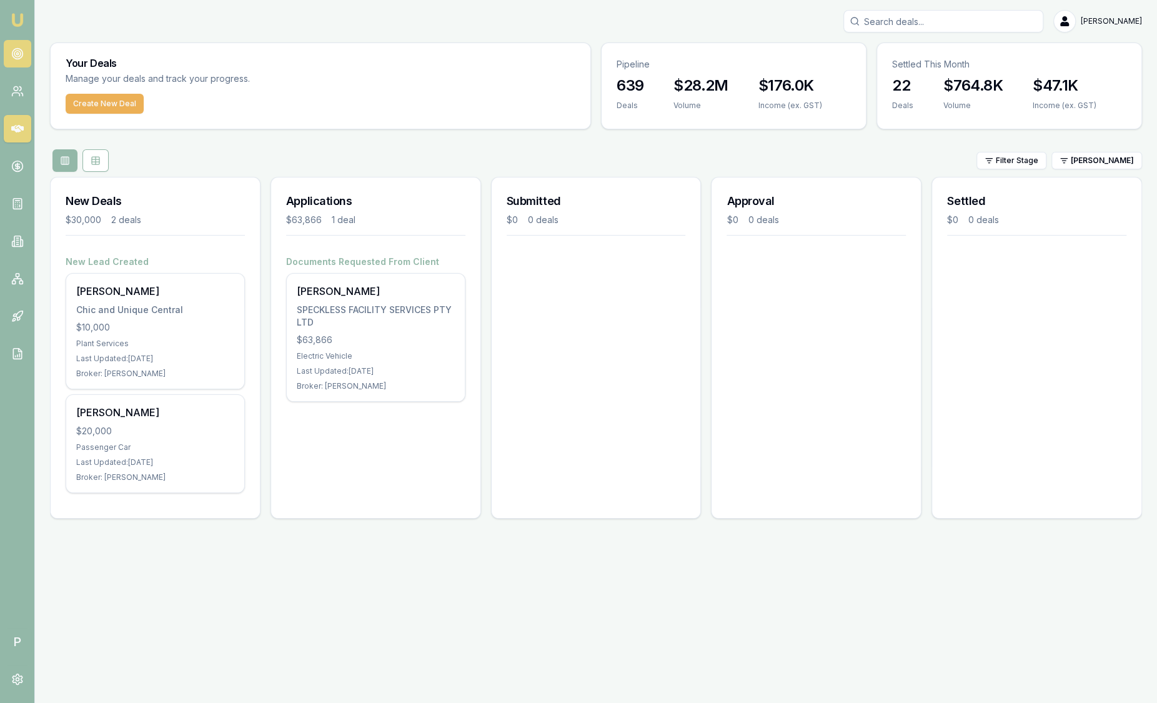
click at [22, 56] on icon at bounding box center [17, 53] width 12 height 12
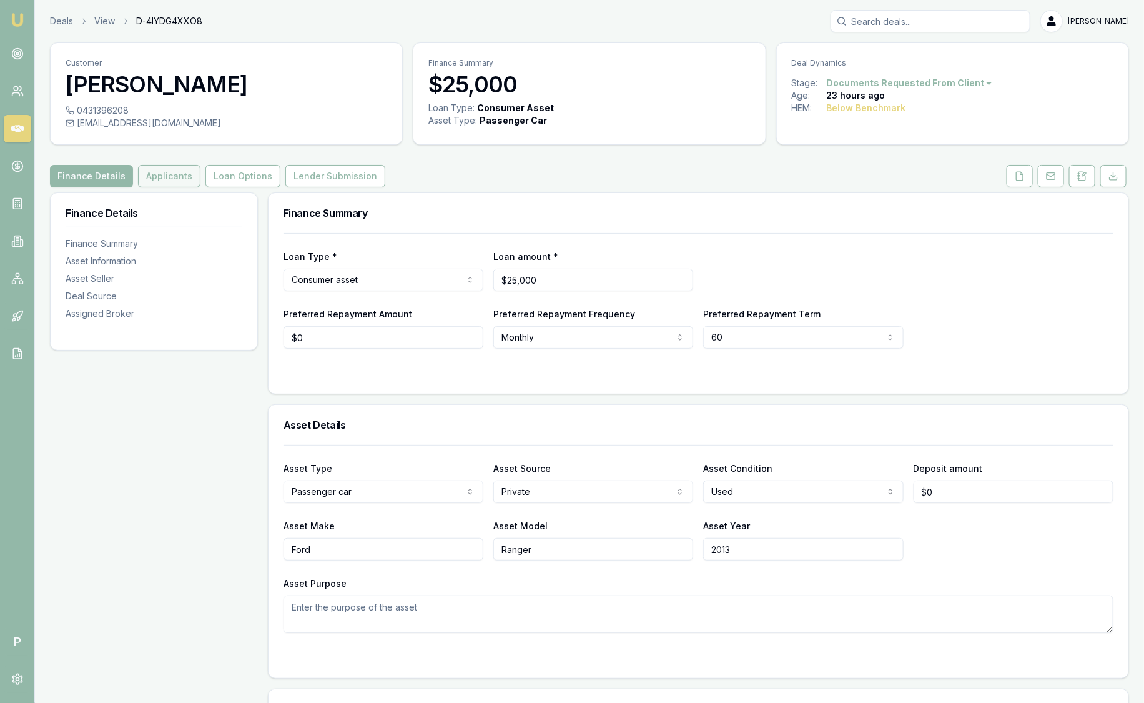
click at [149, 173] on button "Applicants" at bounding box center [169, 176] width 62 height 22
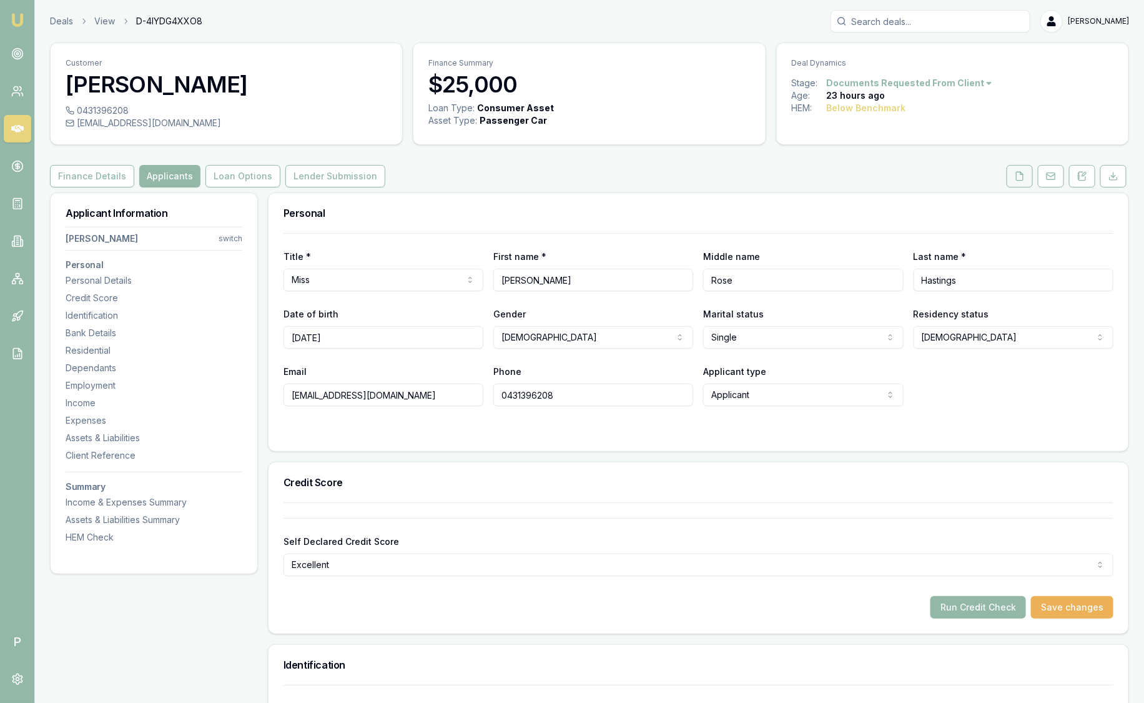
click at [1020, 181] on button at bounding box center [1020, 176] width 26 height 22
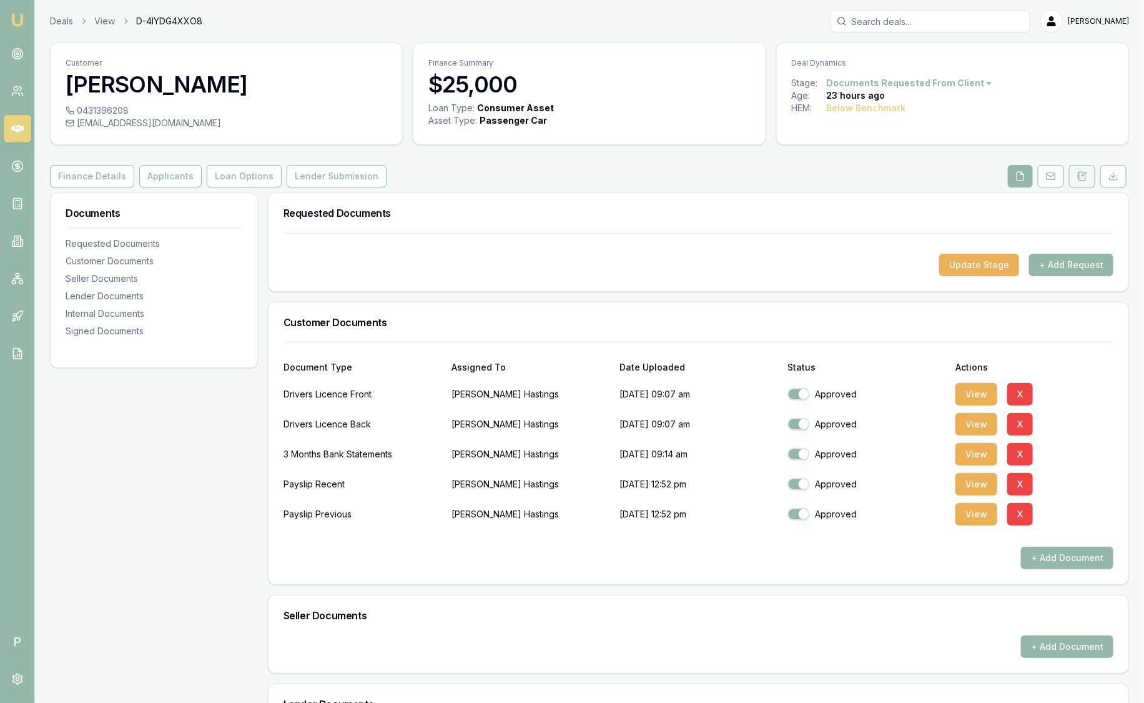
click at [1078, 172] on icon at bounding box center [1082, 176] width 10 height 10
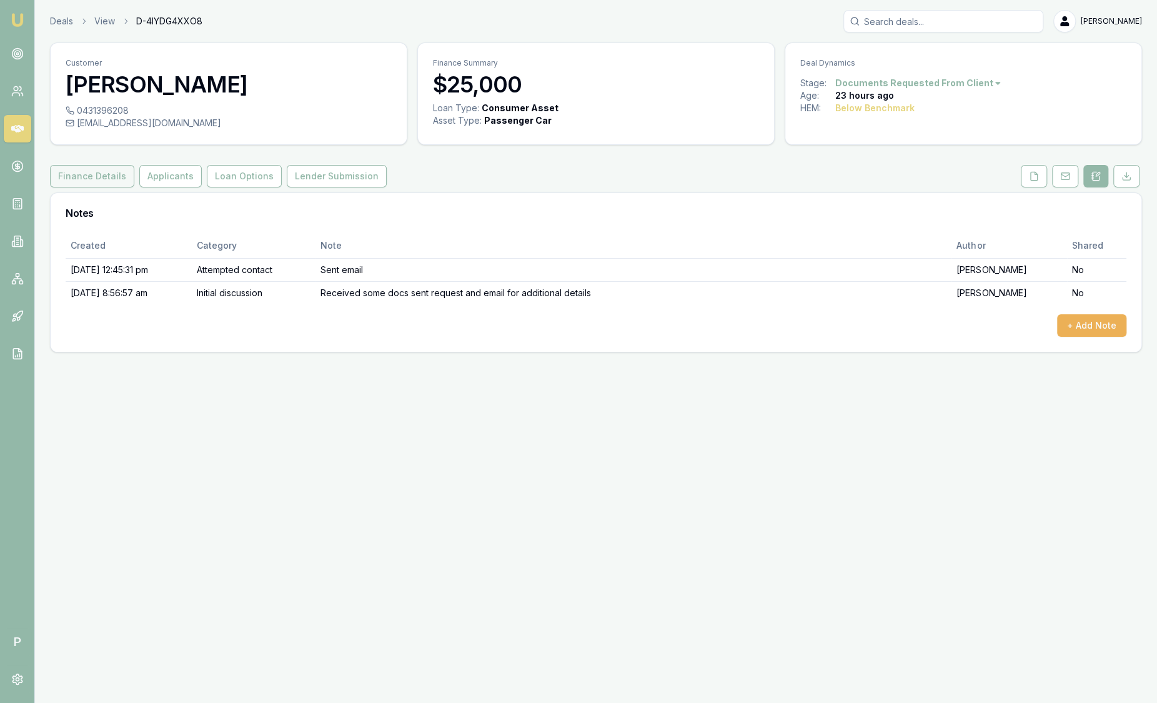
click at [99, 174] on button "Finance Details" at bounding box center [92, 176] width 84 height 22
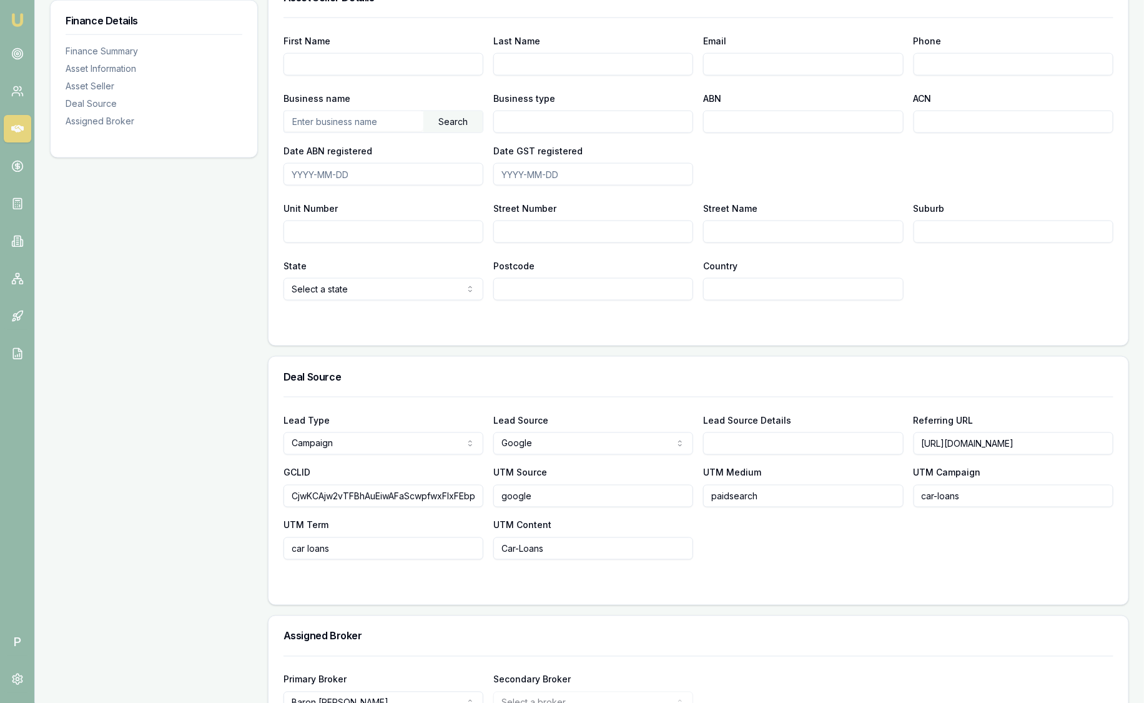
scroll to position [711, 0]
click at [19, 168] on icon at bounding box center [17, 166] width 4 height 4
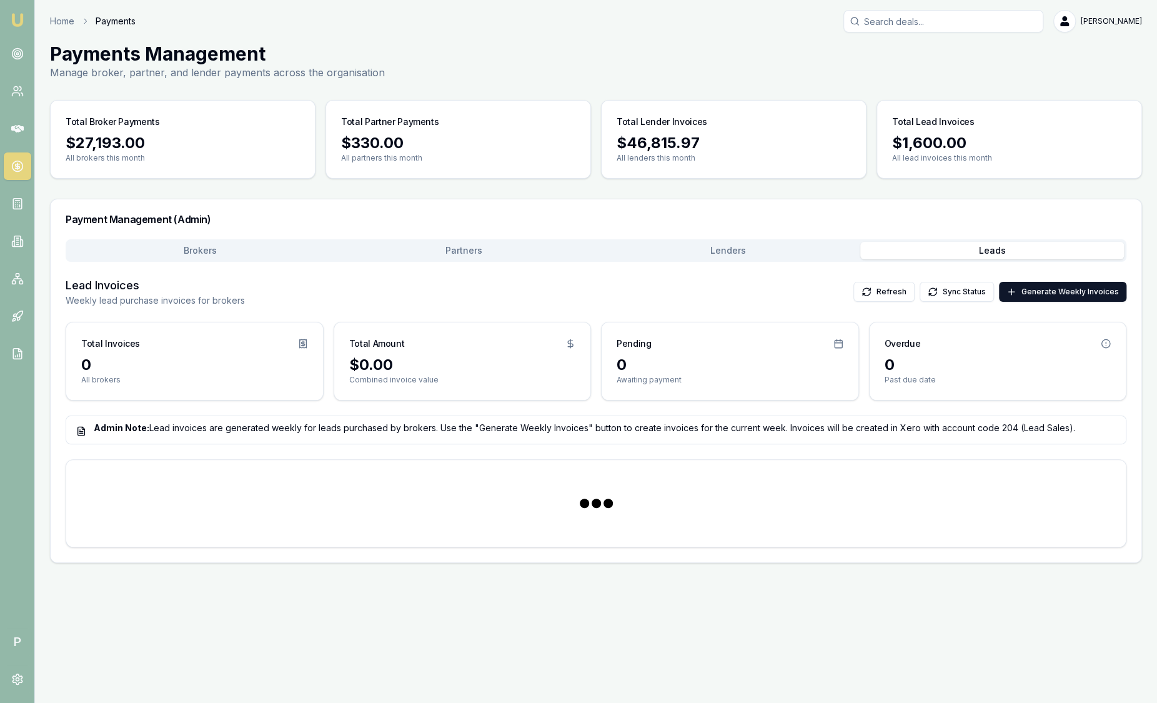
click at [1031, 251] on button "Leads" at bounding box center [992, 250] width 264 height 17
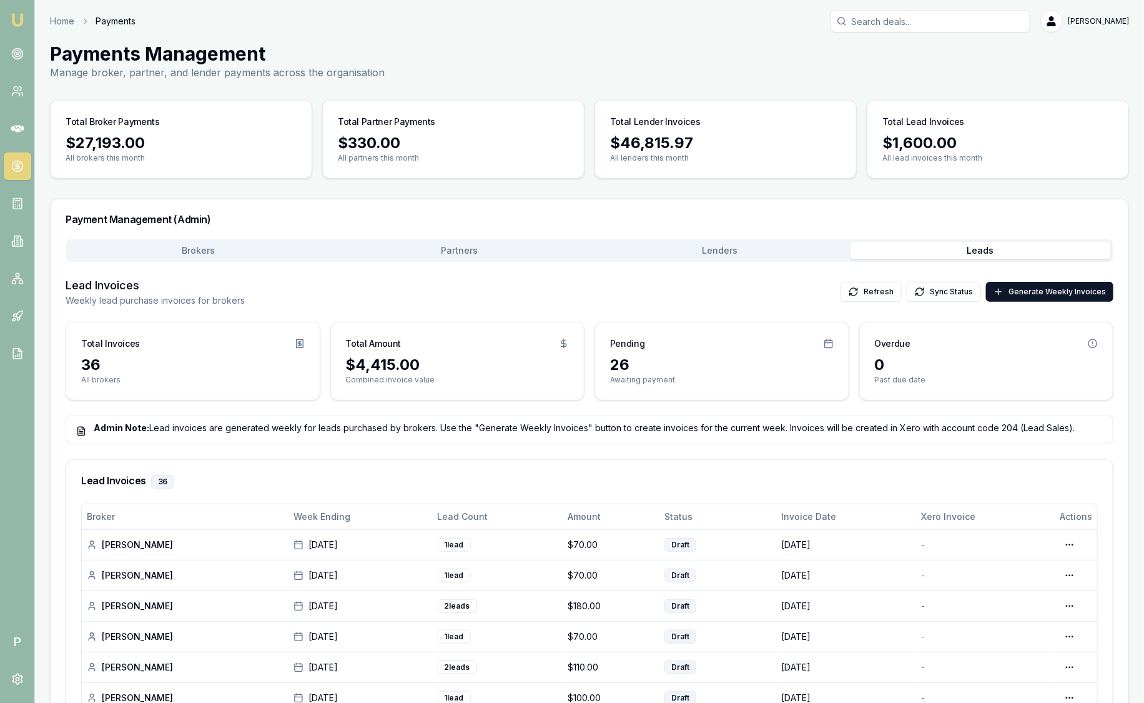
click at [13, 25] on img at bounding box center [17, 19] width 15 height 15
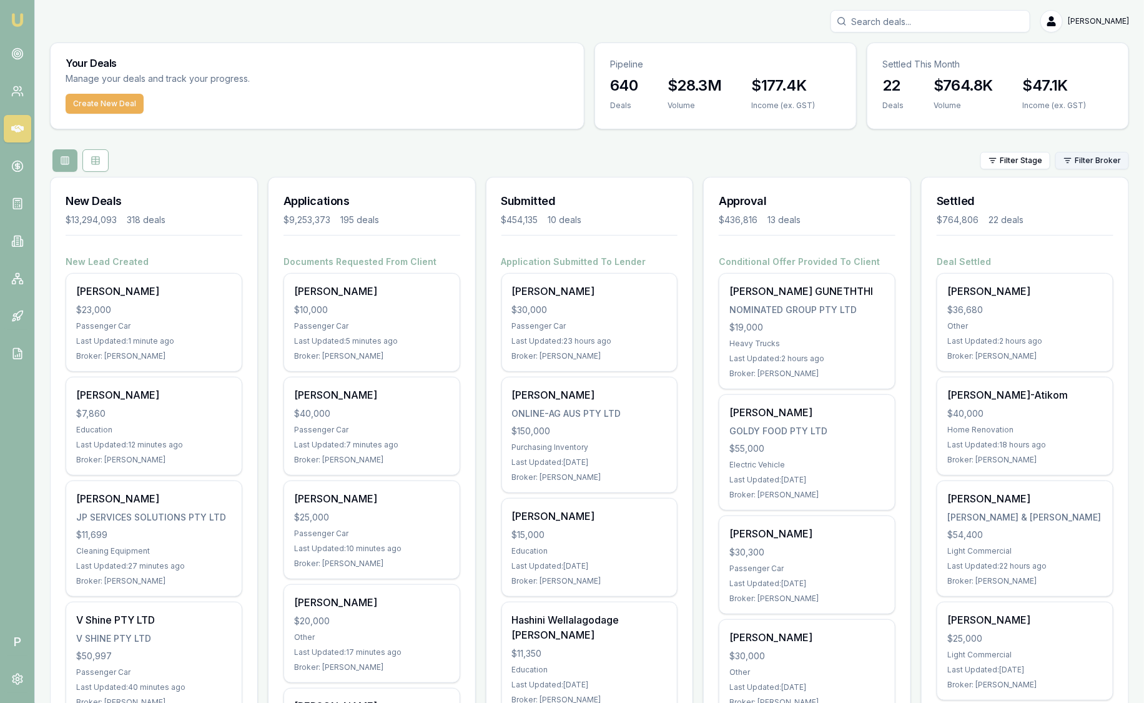
click at [1093, 156] on html "Emu Broker P [PERSON_NAME] Toggle Menu Your Deals Manage your deals and track y…" at bounding box center [572, 351] width 1144 height 703
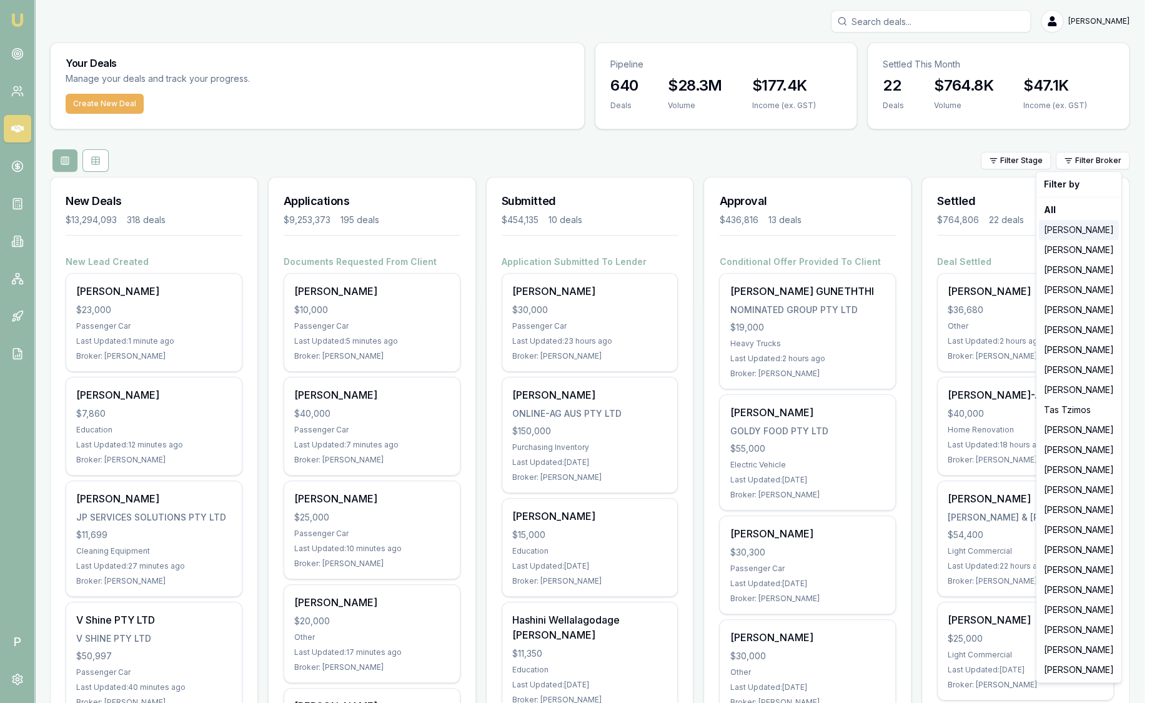
click at [1072, 228] on div "[PERSON_NAME]" at bounding box center [1079, 230] width 80 height 20
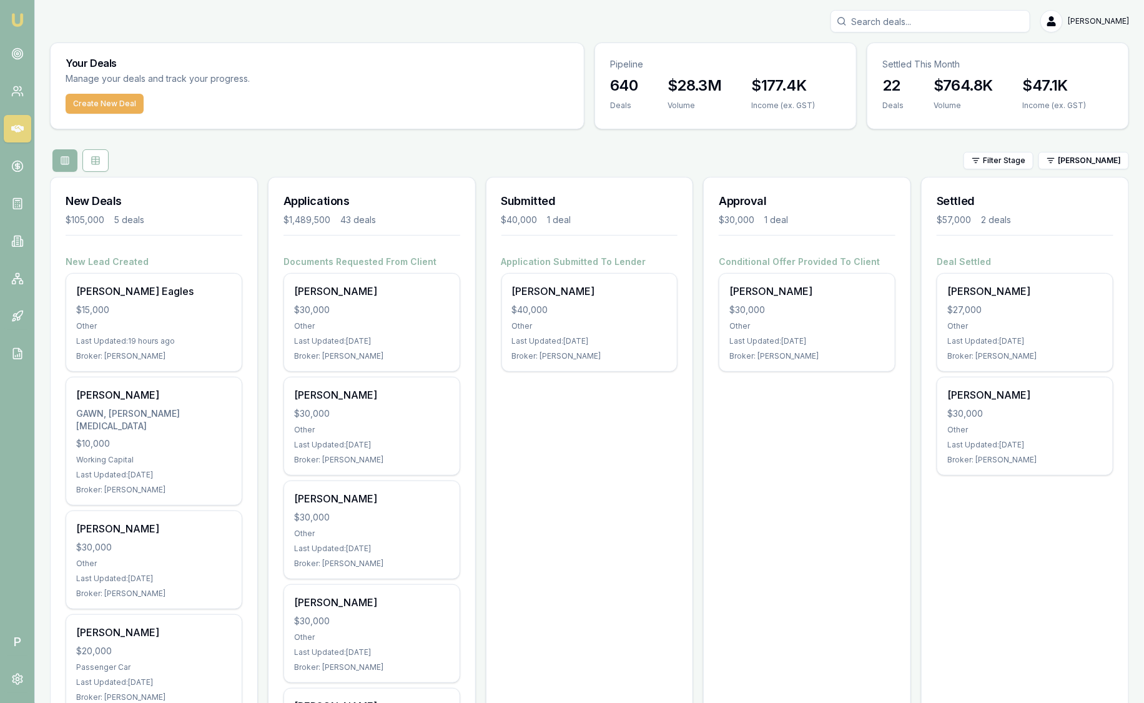
click at [1082, 161] on html "Emu Broker P Sam Crouch Toggle Menu Your Deals Manage your deals and track your…" at bounding box center [572, 351] width 1144 height 703
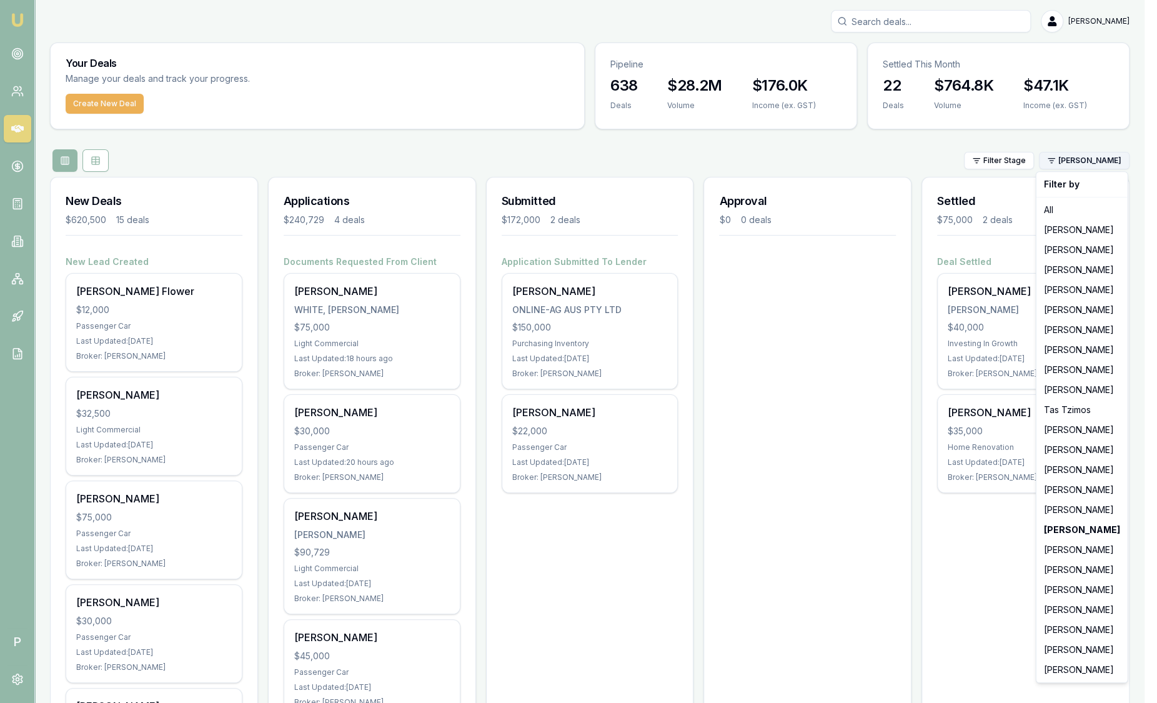
click at [1084, 162] on html "Emu Broker P [PERSON_NAME] Toggle Menu Your Deals Manage your deals and track y…" at bounding box center [578, 351] width 1157 height 703
click at [1110, 554] on div "[PERSON_NAME]" at bounding box center [1082, 550] width 86 height 20
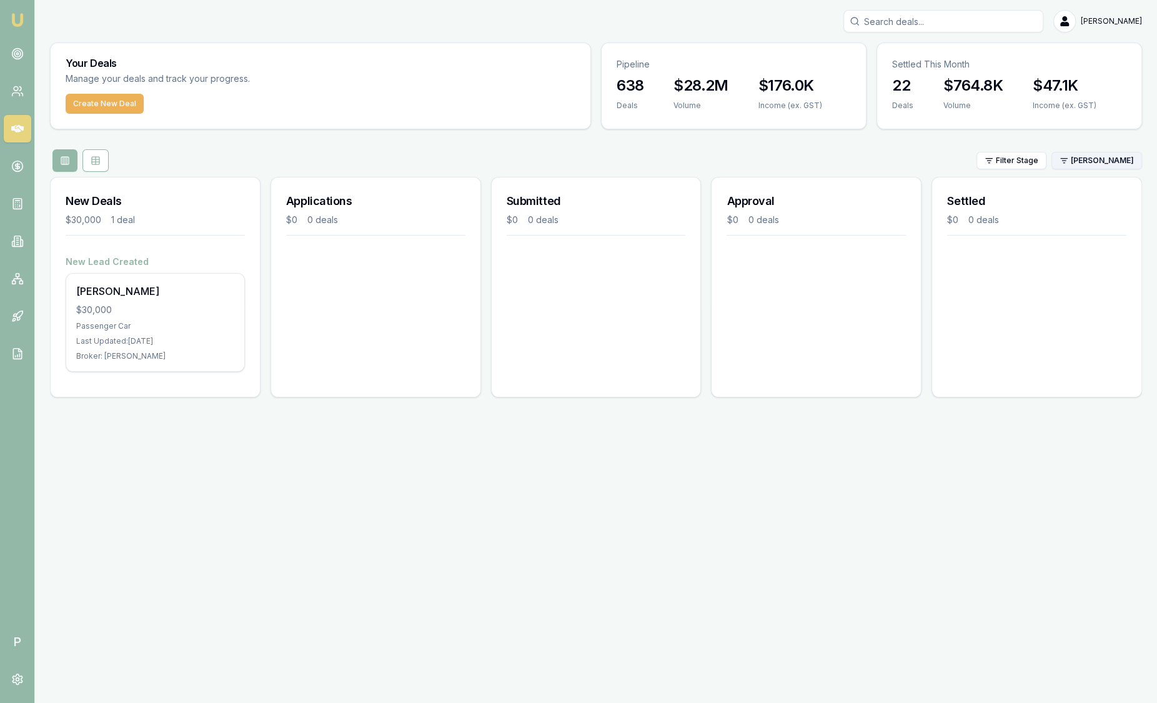
click at [1082, 162] on html "Emu Broker P [PERSON_NAME] Toggle Menu Your Deals Manage your deals and track y…" at bounding box center [578, 351] width 1157 height 703
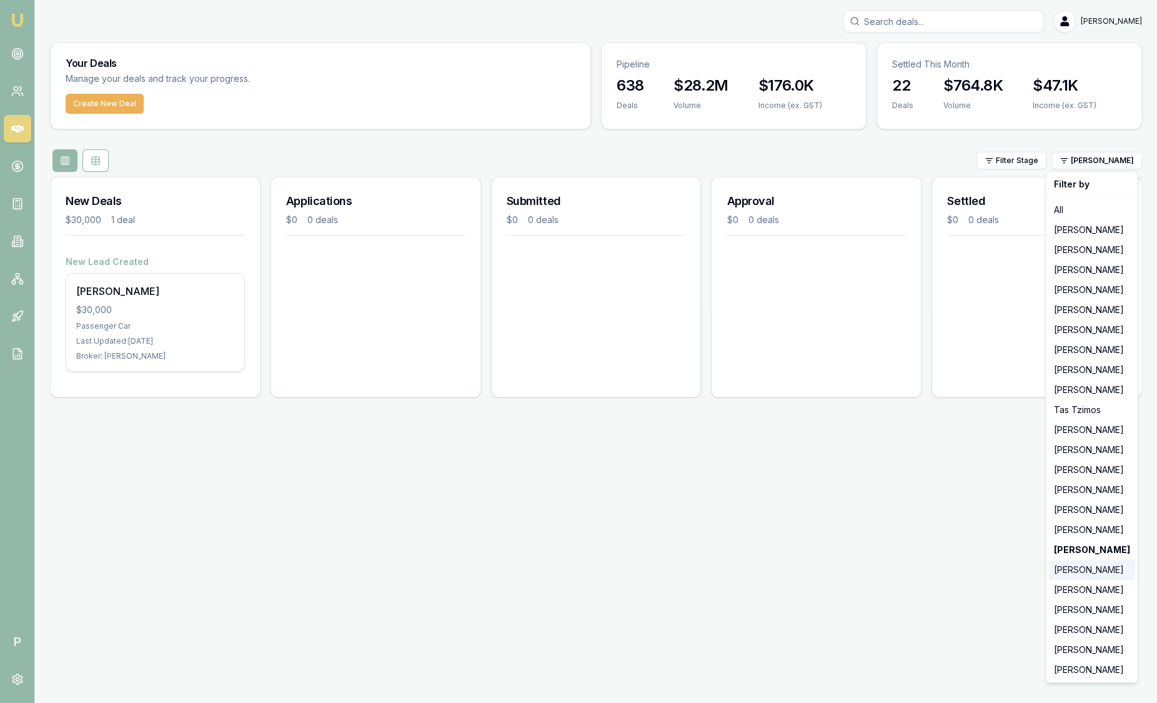
click at [1082, 572] on div "[PERSON_NAME]" at bounding box center [1091, 570] width 86 height 20
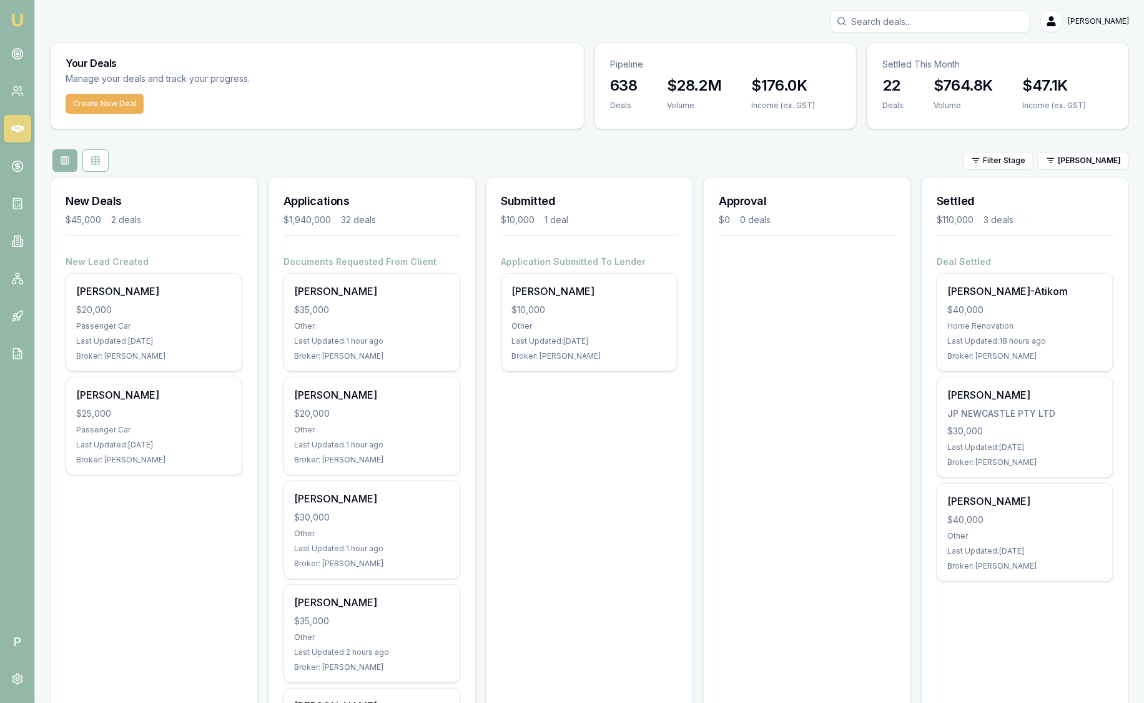
click at [1084, 167] on html "Emu Broker P [PERSON_NAME] Toggle Menu Your Deals Manage your deals and track y…" at bounding box center [572, 351] width 1144 height 703
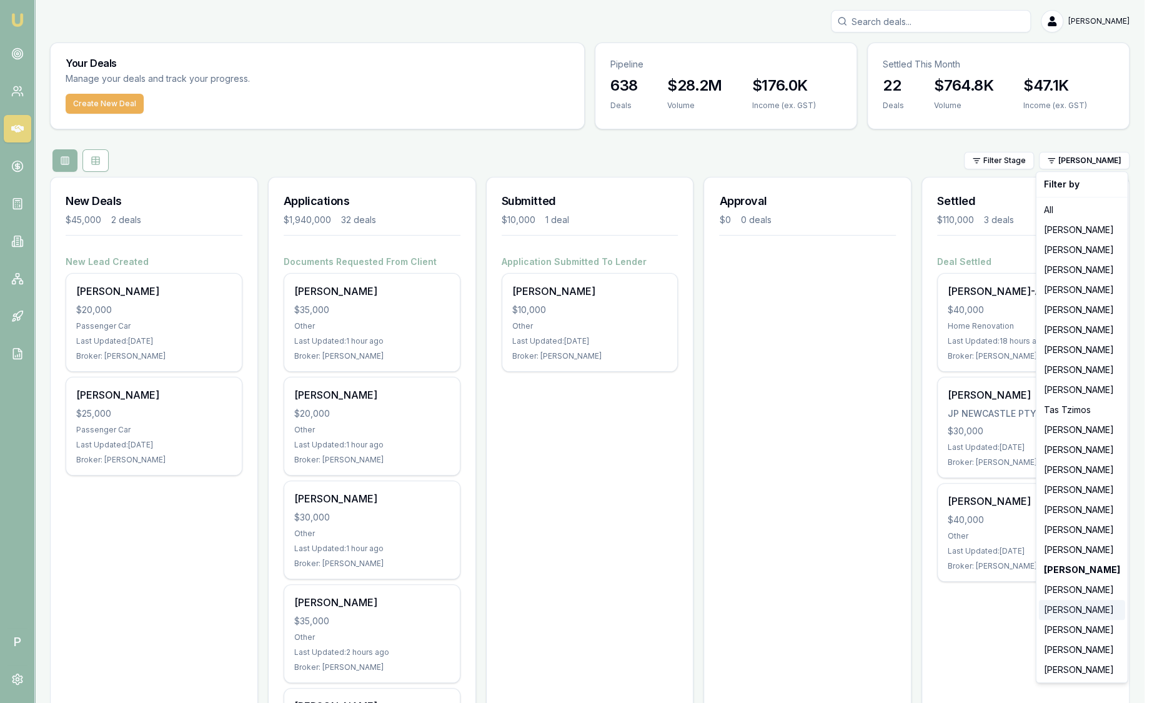
click at [1079, 614] on div "[PERSON_NAME]" at bounding box center [1082, 610] width 86 height 20
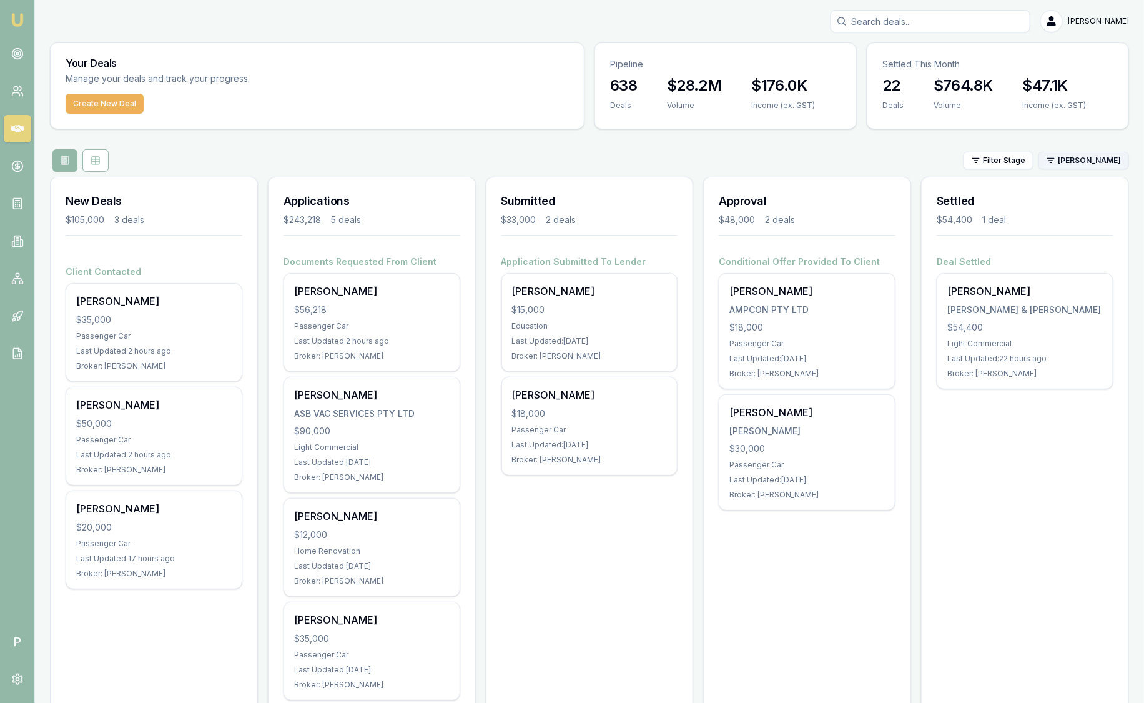
click at [1068, 164] on html "Emu Broker P Sam Crouch Toggle Menu Your Deals Manage your deals and track your…" at bounding box center [572, 351] width 1144 height 703
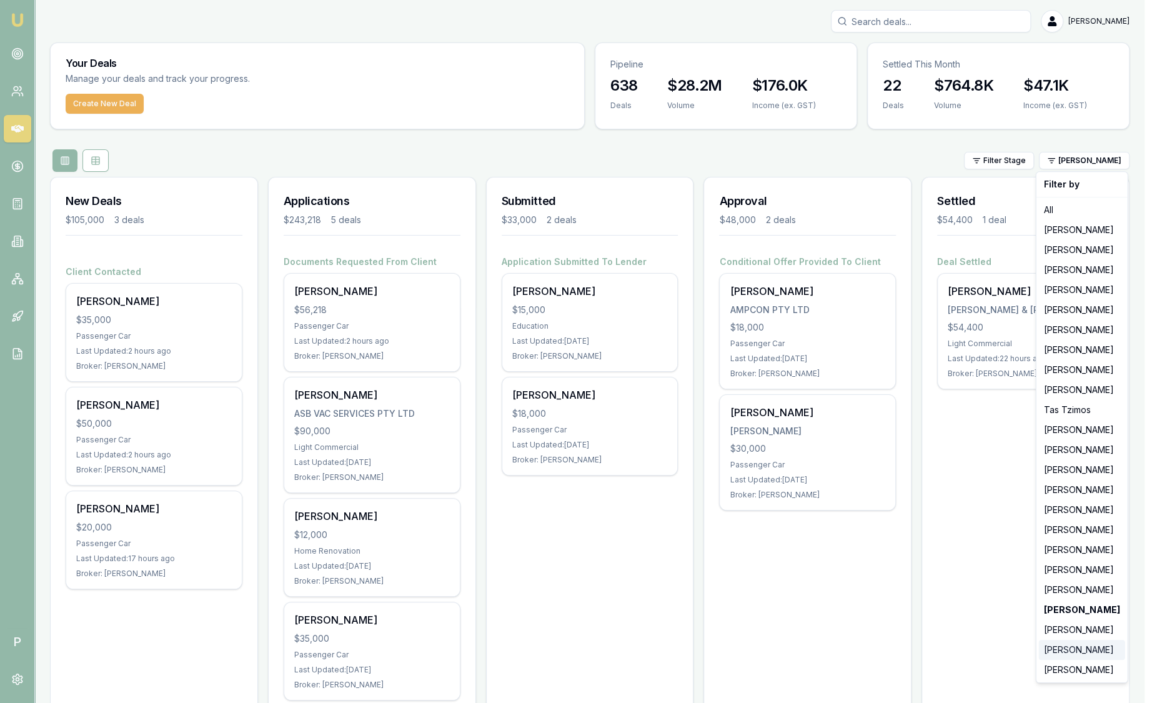
click at [1079, 650] on div "[PERSON_NAME]" at bounding box center [1082, 650] width 86 height 20
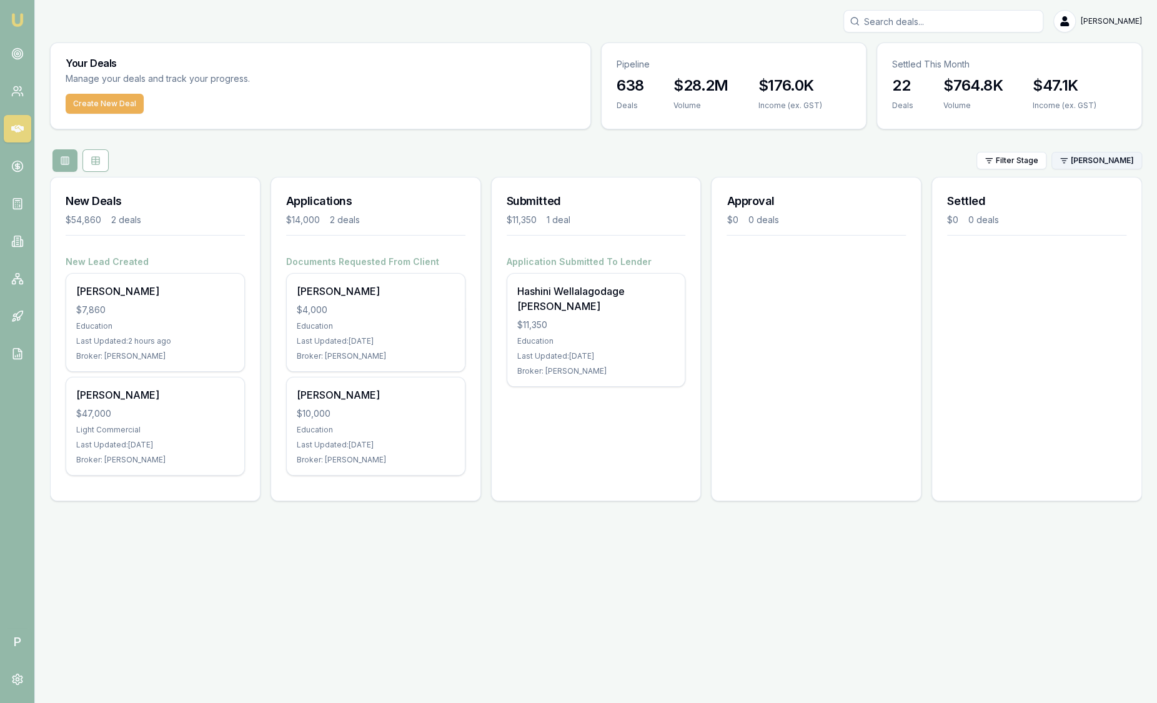
click at [1074, 162] on html "Emu Broker P Sam Crouch Toggle Menu Your Deals Manage your deals and track your…" at bounding box center [578, 351] width 1157 height 703
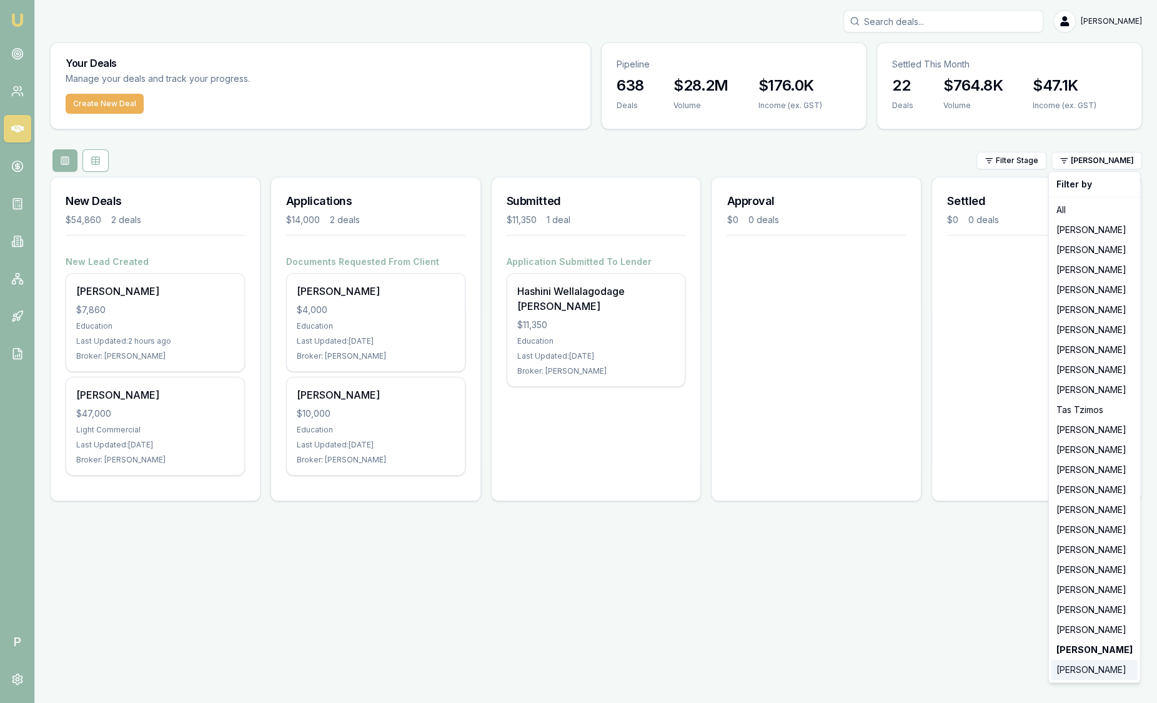
click at [1087, 661] on div "[PERSON_NAME]" at bounding box center [1094, 670] width 86 height 20
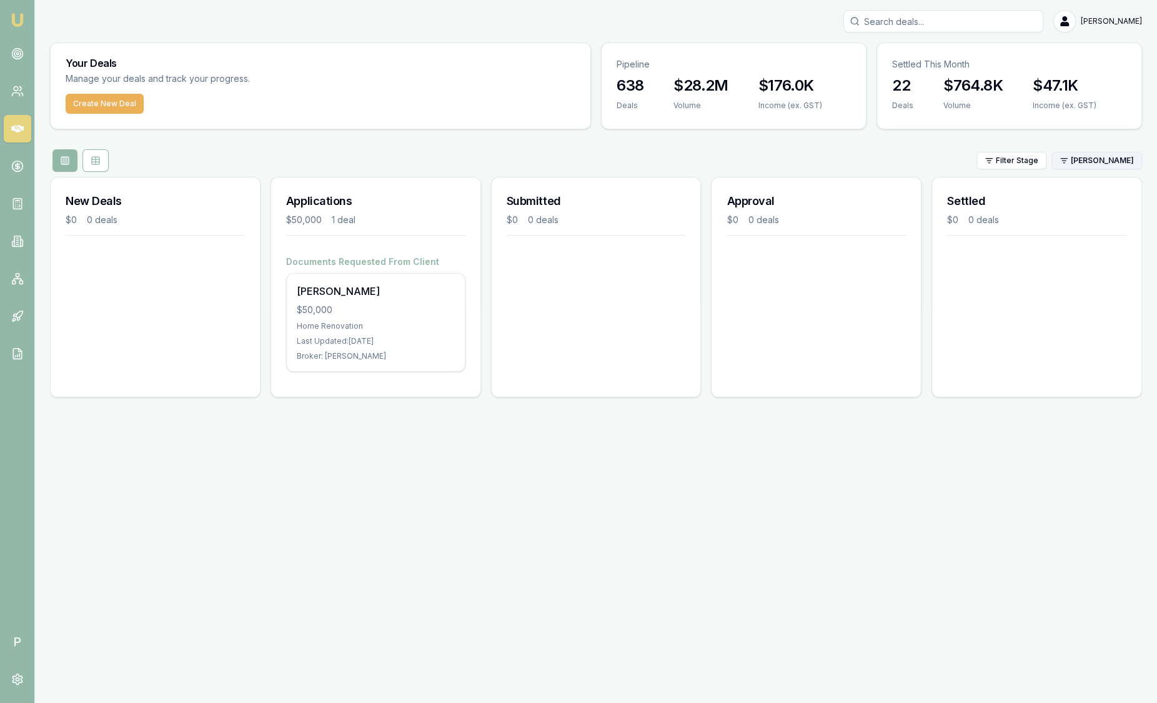
click at [1109, 166] on html "Emu Broker P Sam Crouch Toggle Menu Your Deals Manage your deals and track your…" at bounding box center [578, 351] width 1157 height 703
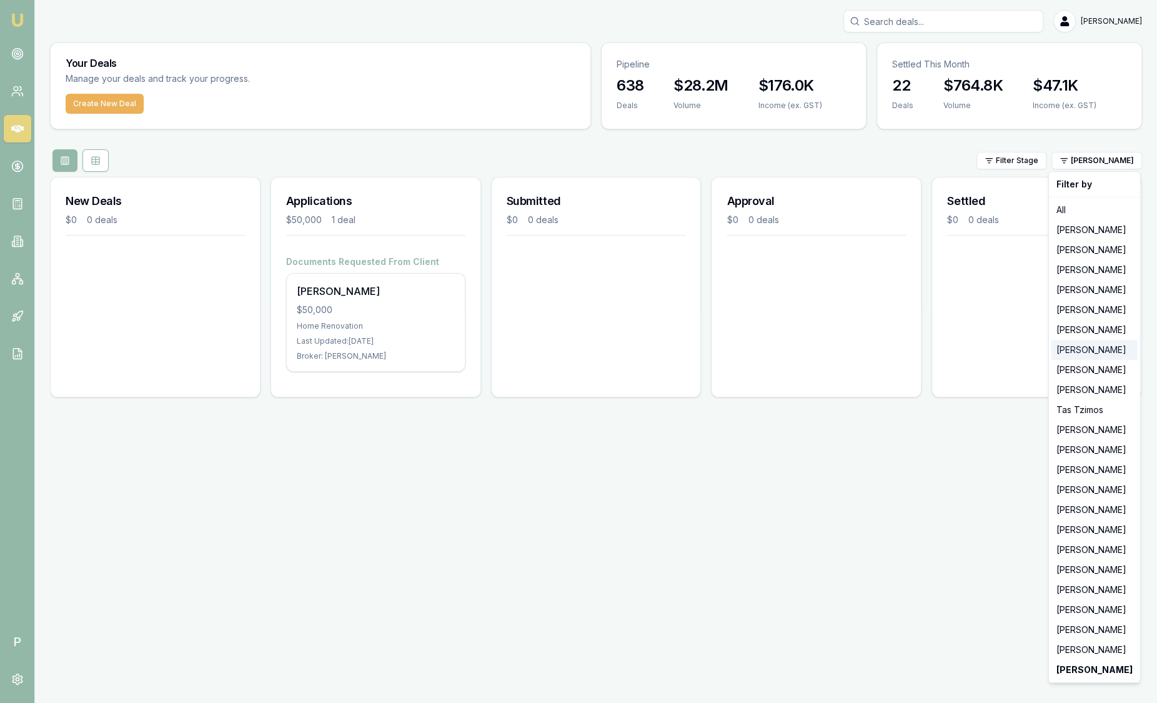
click at [1085, 345] on div "[PERSON_NAME]" at bounding box center [1094, 350] width 86 height 20
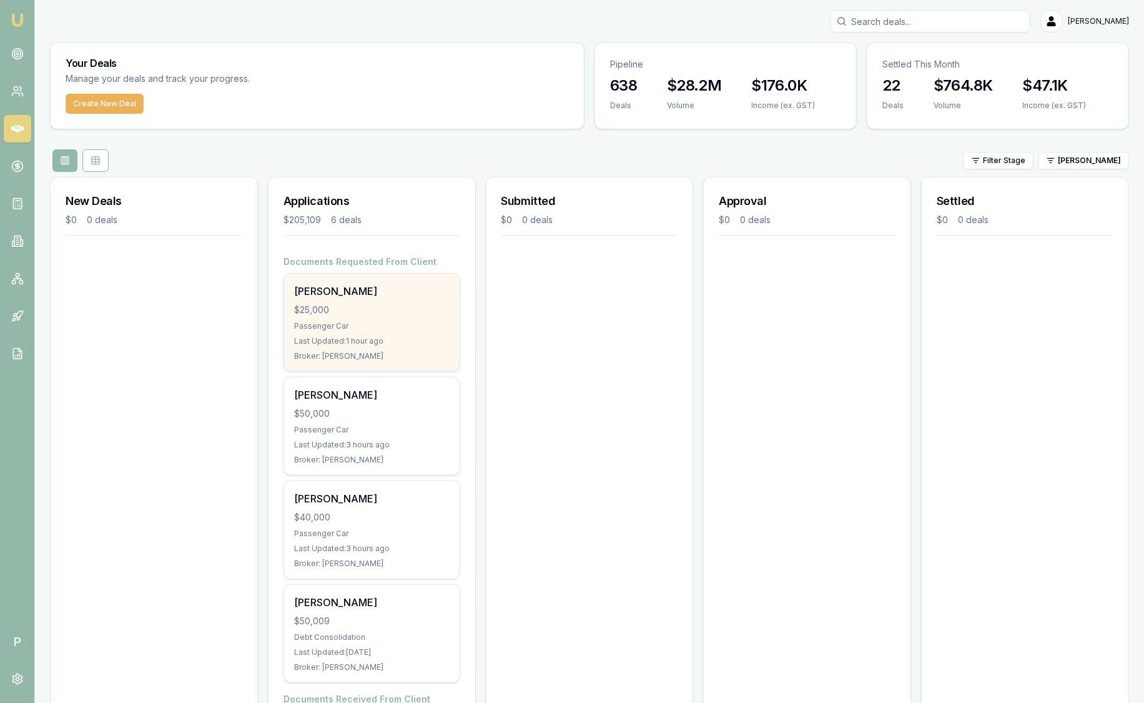
click at [363, 296] on div "[PERSON_NAME]" at bounding box center [372, 291] width 156 height 15
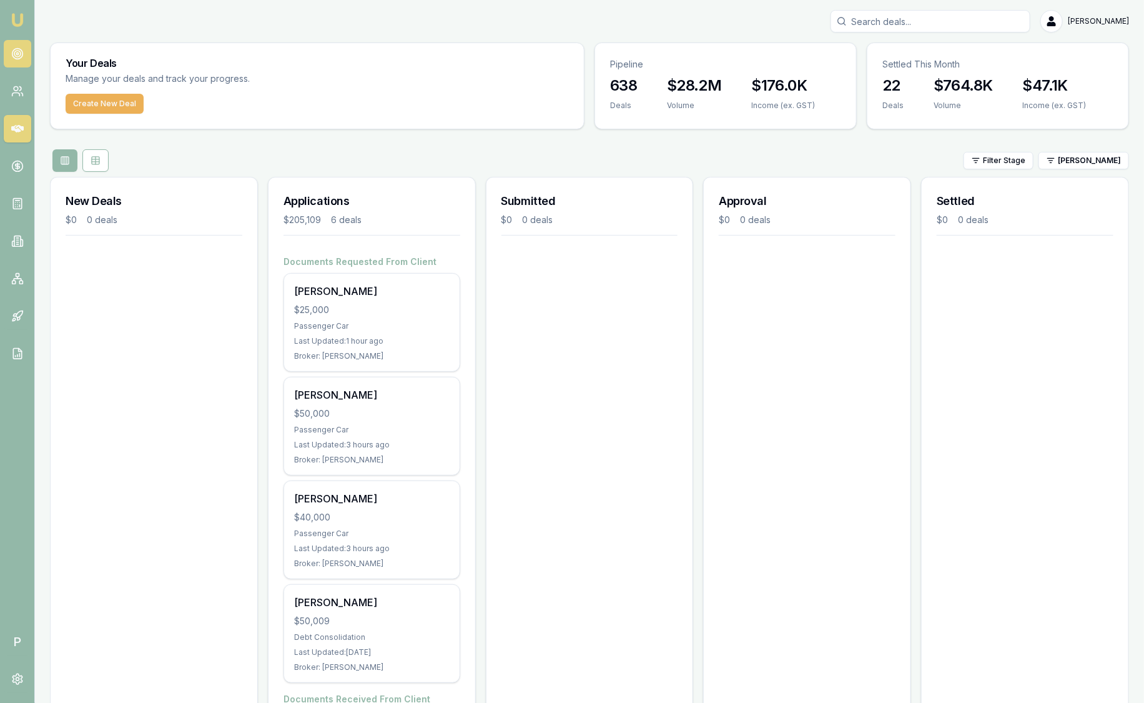
click at [13, 62] on link at bounding box center [17, 53] width 27 height 27
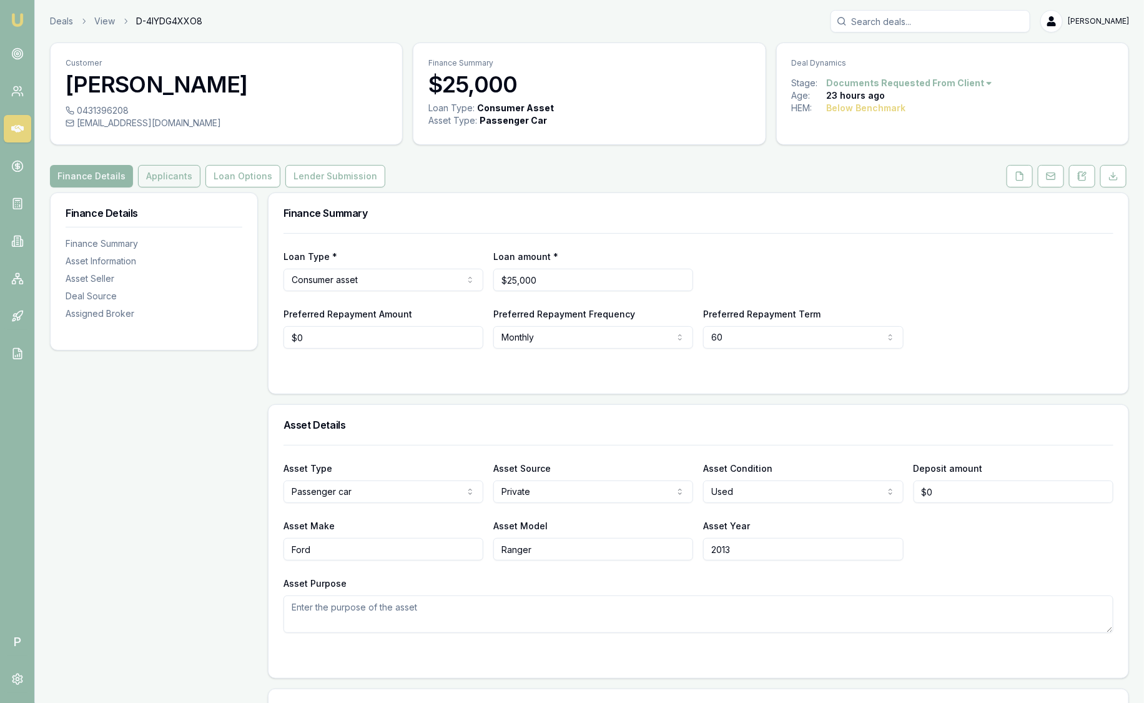
click at [186, 173] on button "Applicants" at bounding box center [169, 176] width 62 height 22
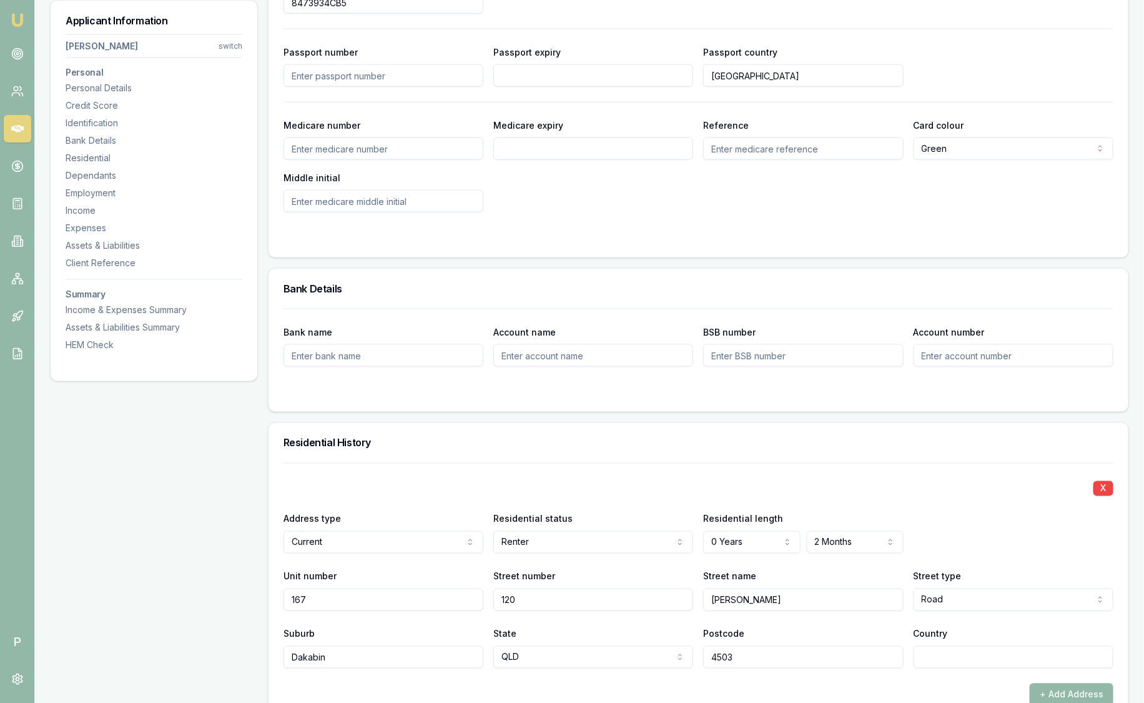
scroll to position [781, 0]
click at [21, 24] on img at bounding box center [17, 19] width 15 height 15
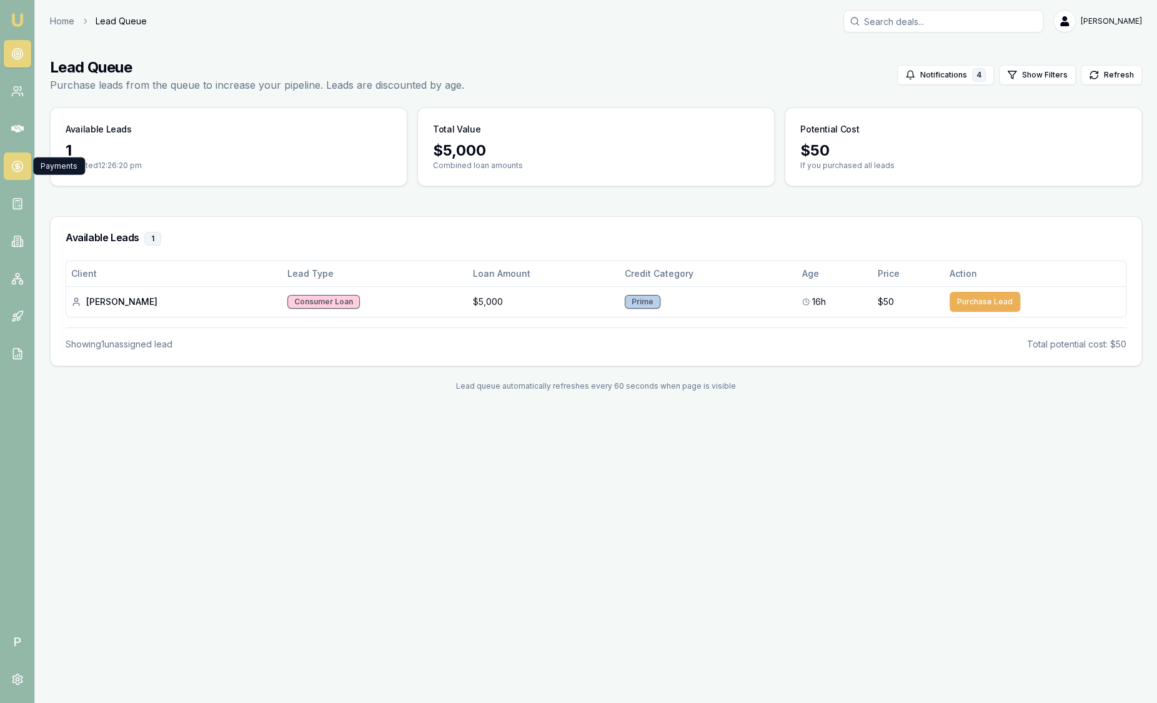
click at [18, 164] on icon at bounding box center [17, 166] width 4 height 4
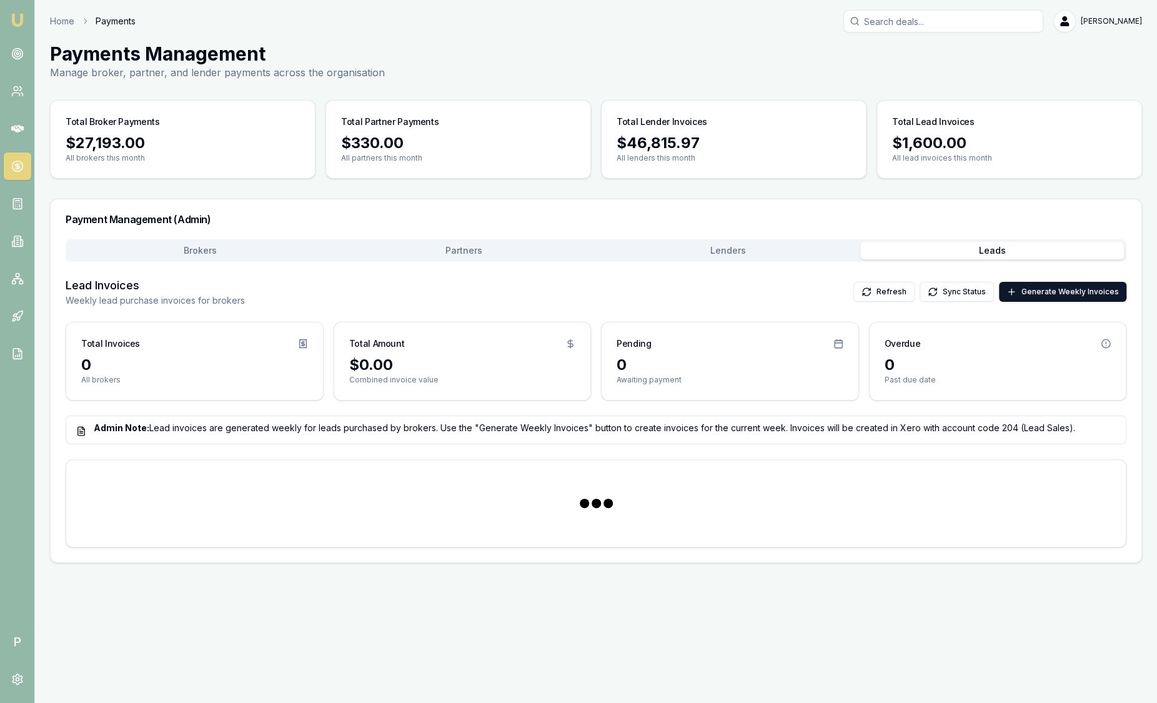
click at [971, 247] on button "Leads" at bounding box center [992, 250] width 264 height 17
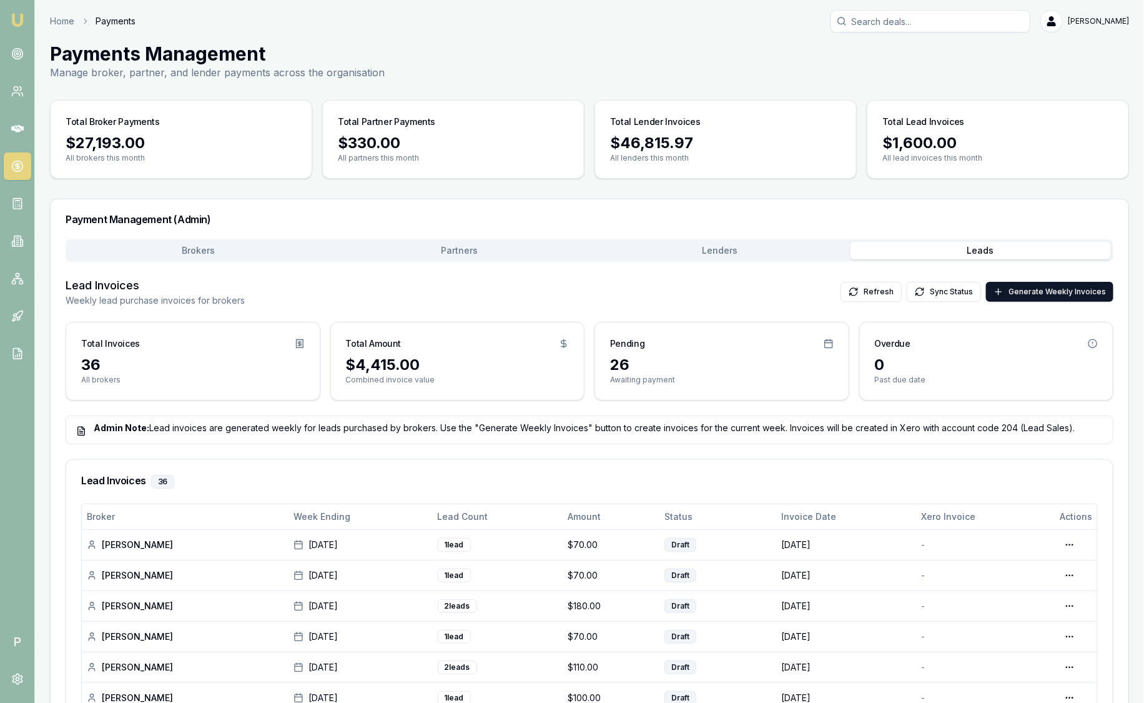
click at [14, 19] on img at bounding box center [17, 19] width 15 height 15
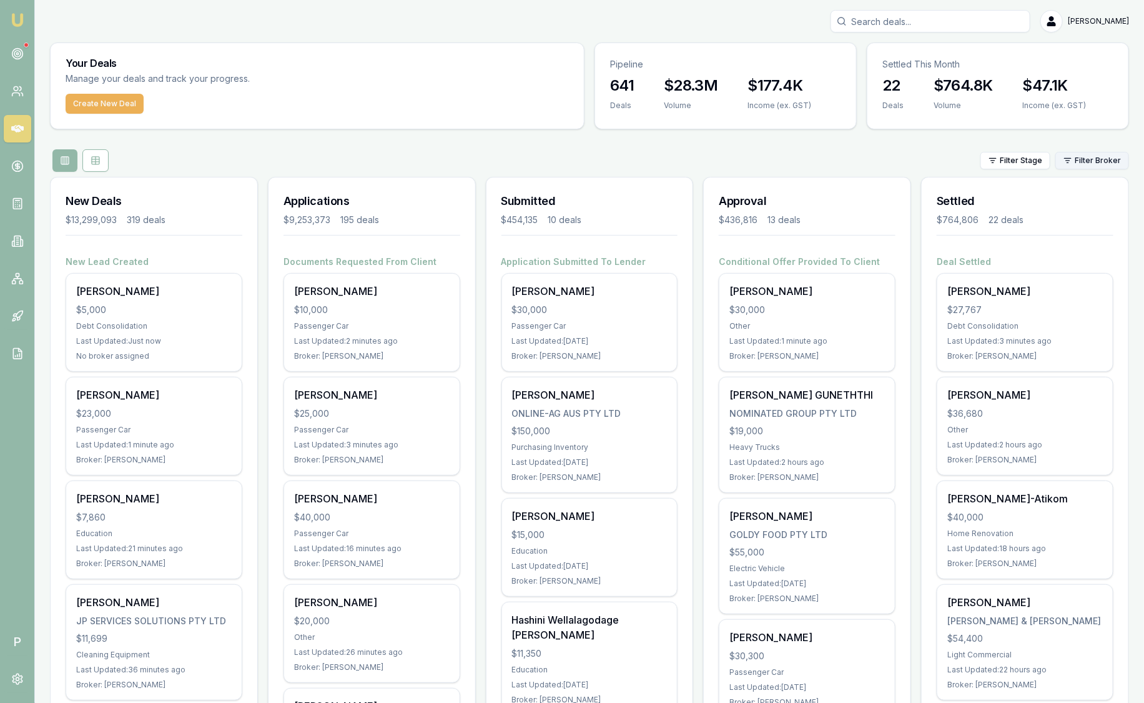
click at [1104, 168] on html "Emu Broker P [PERSON_NAME] Toggle Menu Your Deals Manage your deals and track y…" at bounding box center [572, 351] width 1144 height 703
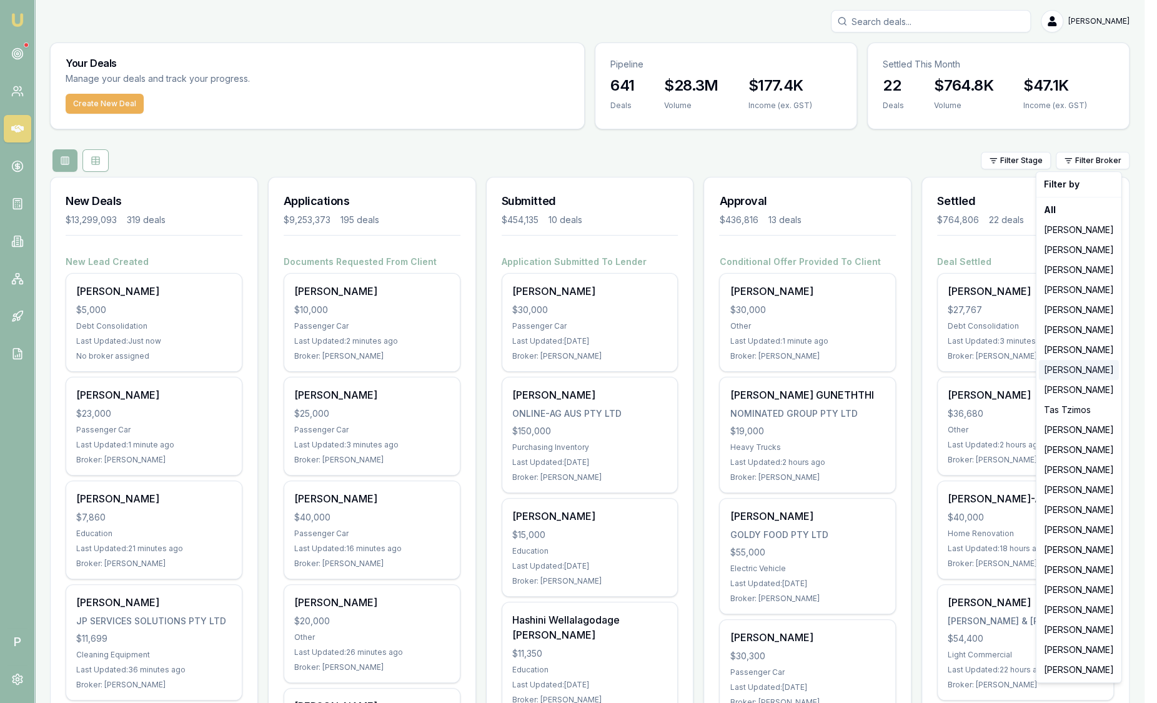
click at [1085, 372] on div "[PERSON_NAME]" at bounding box center [1079, 370] width 80 height 20
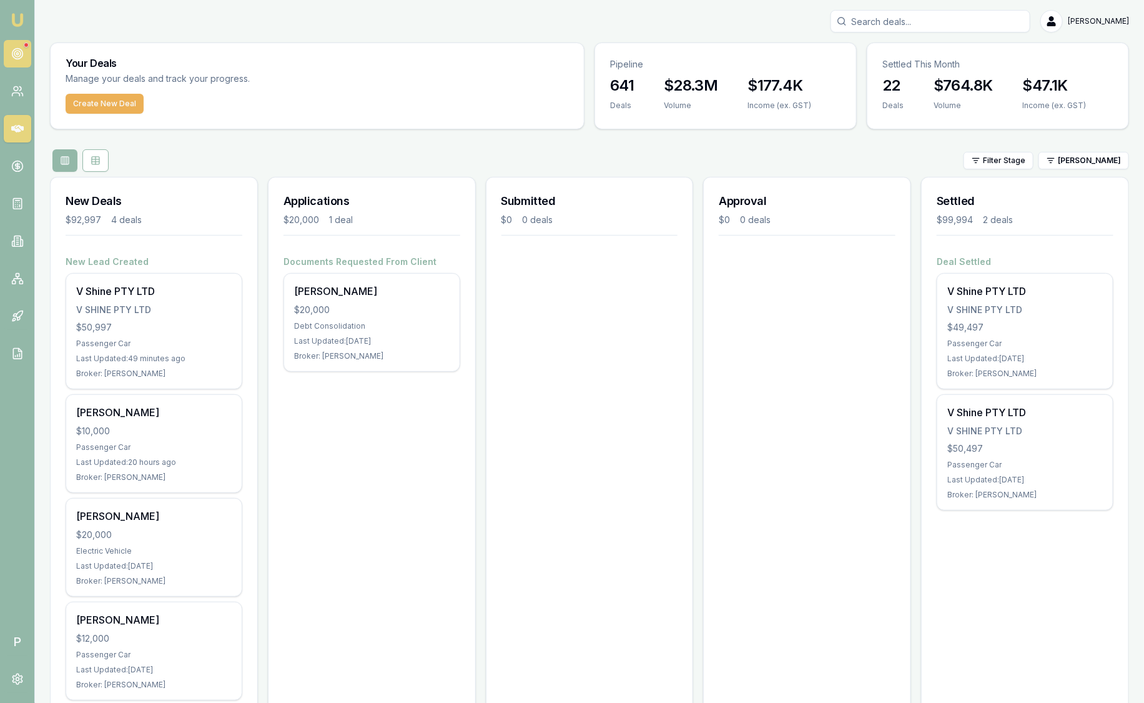
click at [6, 56] on link at bounding box center [17, 53] width 27 height 27
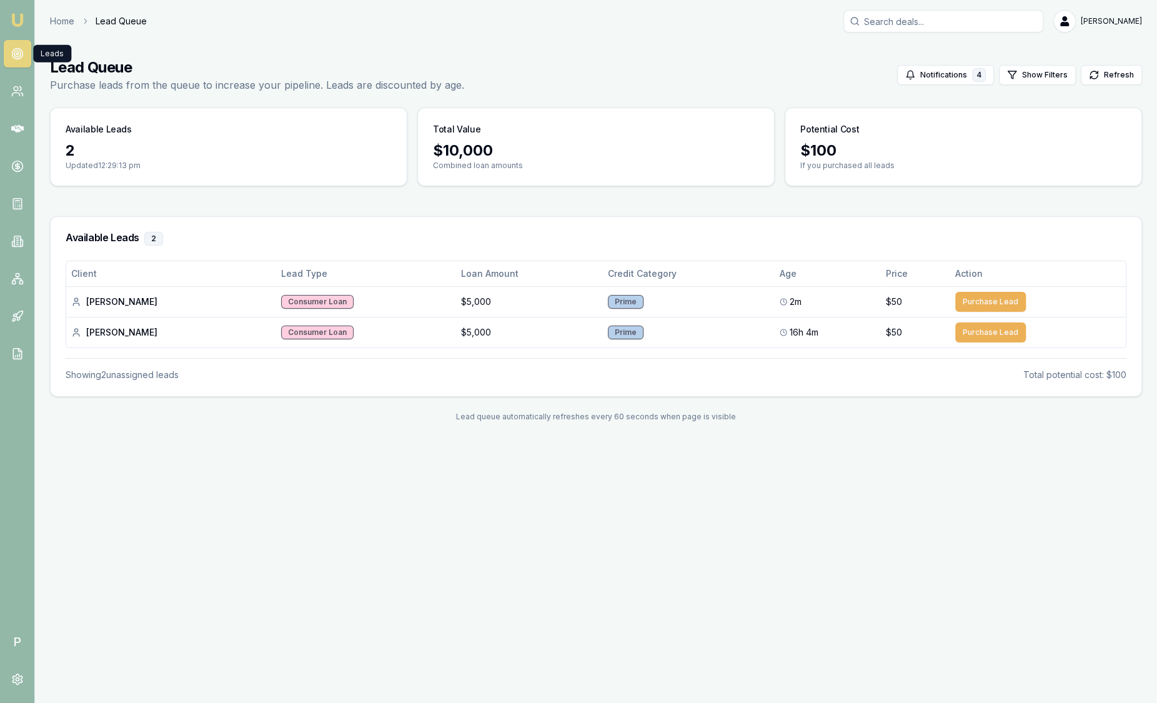
click at [24, 27] on link "Emu Broker" at bounding box center [17, 20] width 20 height 20
